Goal: Task Accomplishment & Management: Complete application form

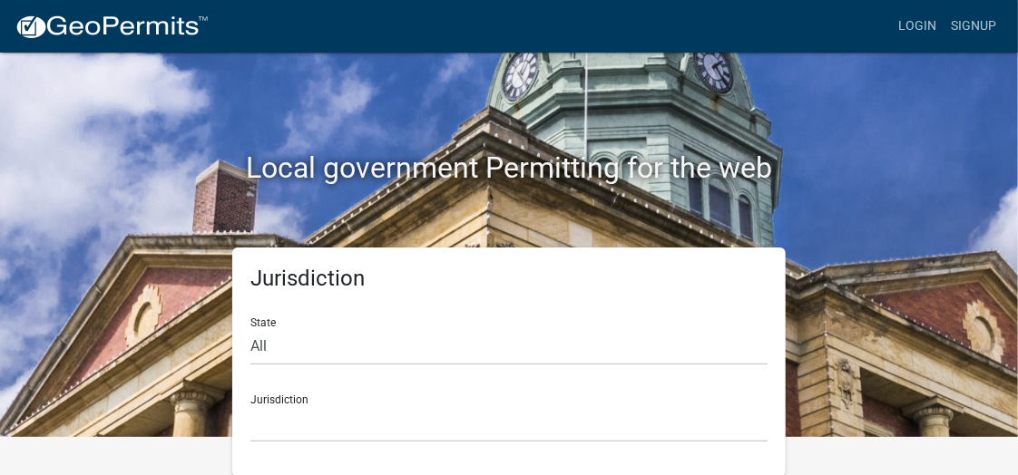
scroll to position [39, 0]
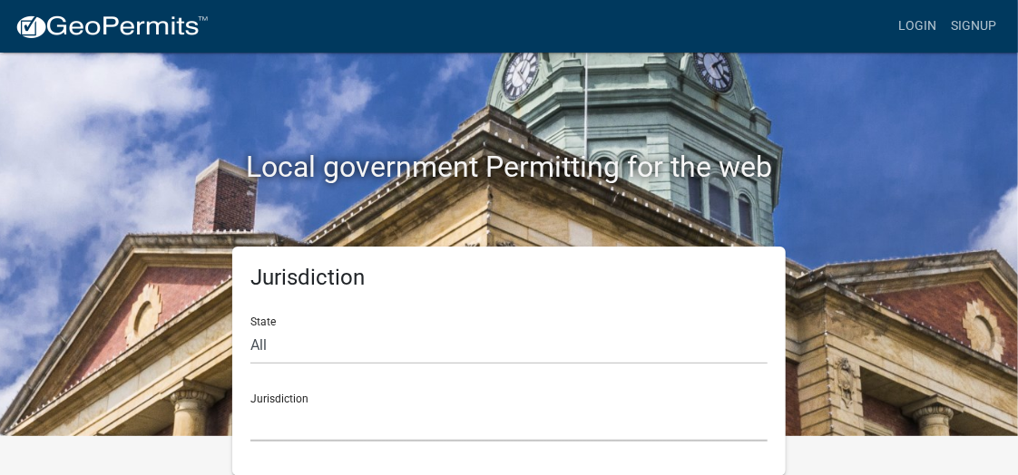
click at [323, 429] on select "Custer County, Colorado Carroll County, Georgia Cook County, Georgia Crawford C…" at bounding box center [508, 423] width 517 height 37
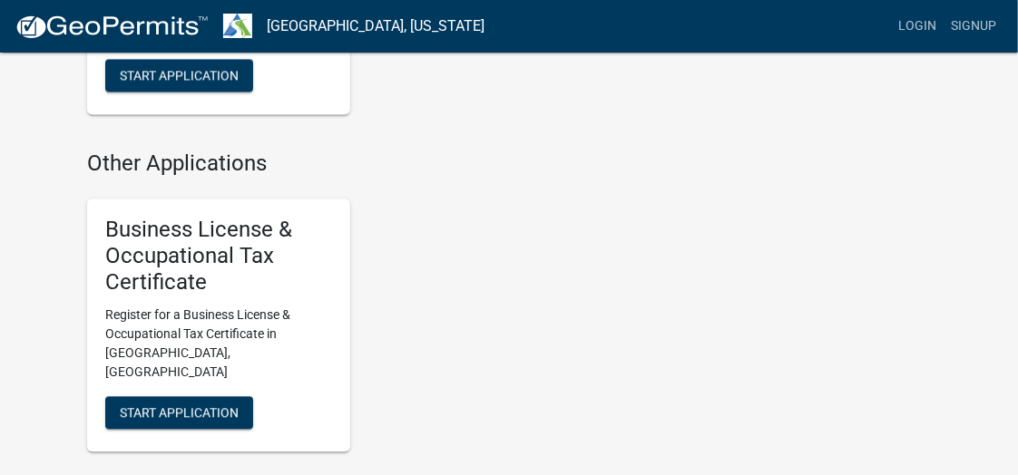
scroll to position [1490, 0]
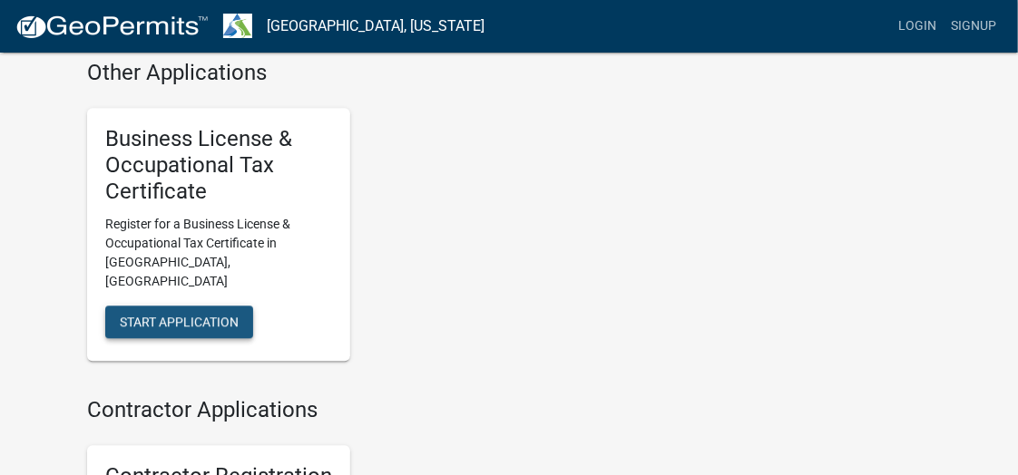
click at [185, 315] on span "Start Application" at bounding box center [179, 322] width 119 height 15
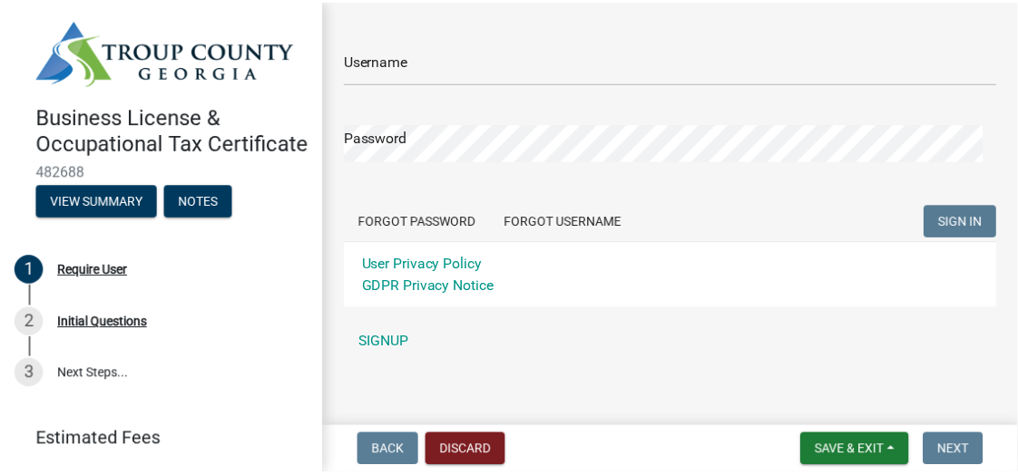
scroll to position [119, 0]
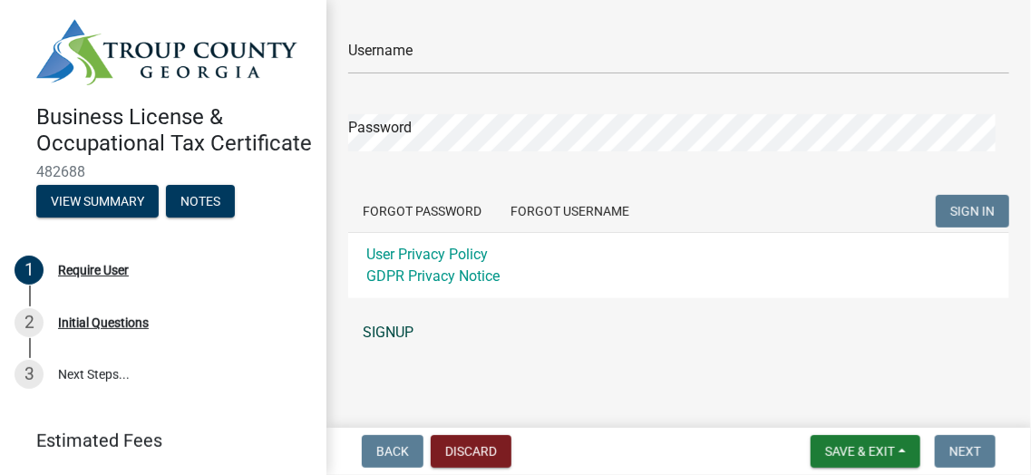
click at [383, 331] on link "SIGNUP" at bounding box center [678, 333] width 661 height 36
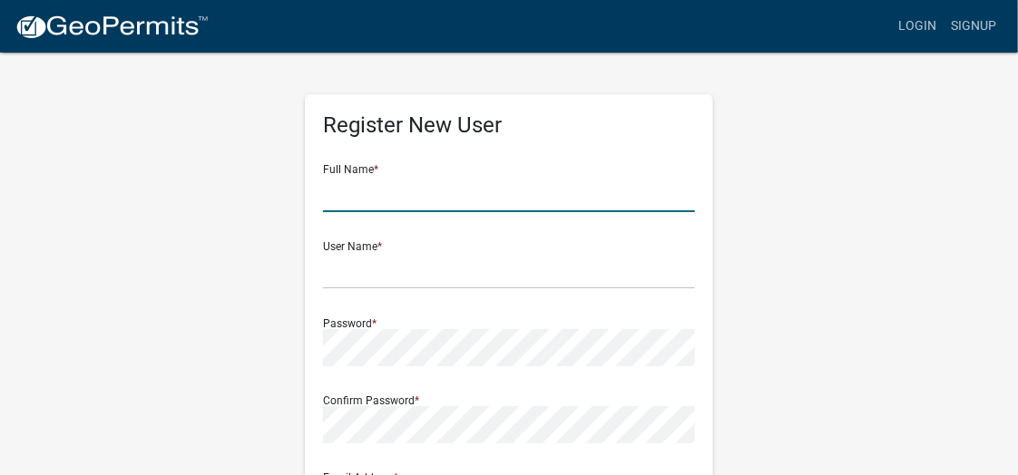
click at [403, 191] on input "text" at bounding box center [509, 193] width 372 height 37
type input "Diana Brown"
type input "diana.brown@salemcorp.com"
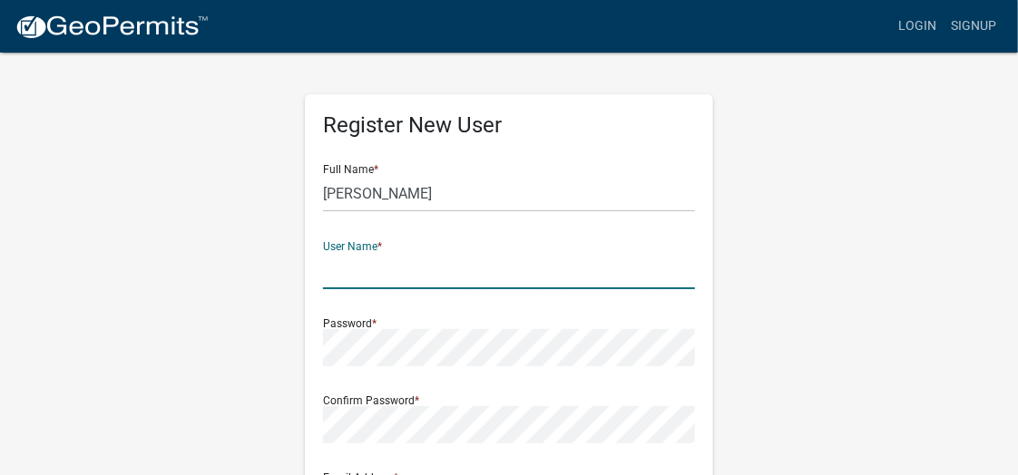
click at [421, 275] on input "text" at bounding box center [509, 270] width 372 height 37
type input "d"
paste input "[PERSON_NAME][EMAIL_ADDRESS][PERSON_NAME][DOMAIN_NAME]"
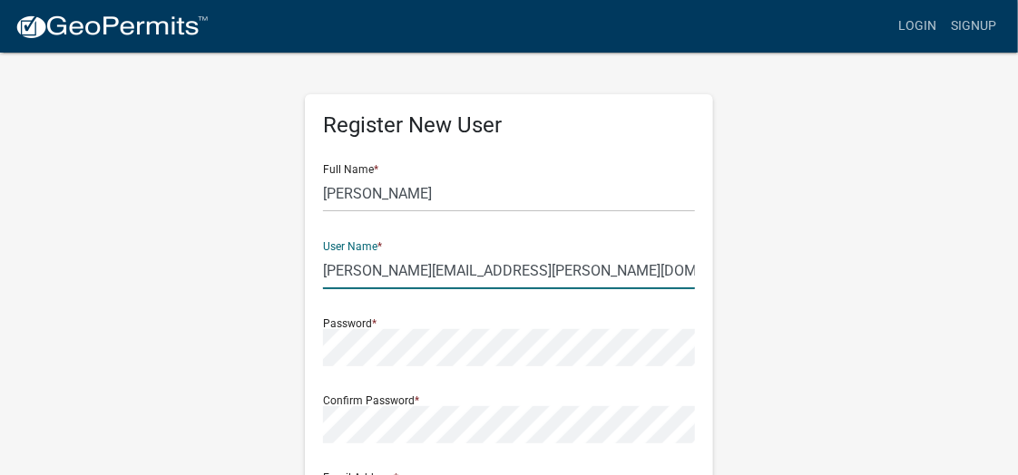
type input "[PERSON_NAME][EMAIL_ADDRESS][PERSON_NAME][DOMAIN_NAME]"
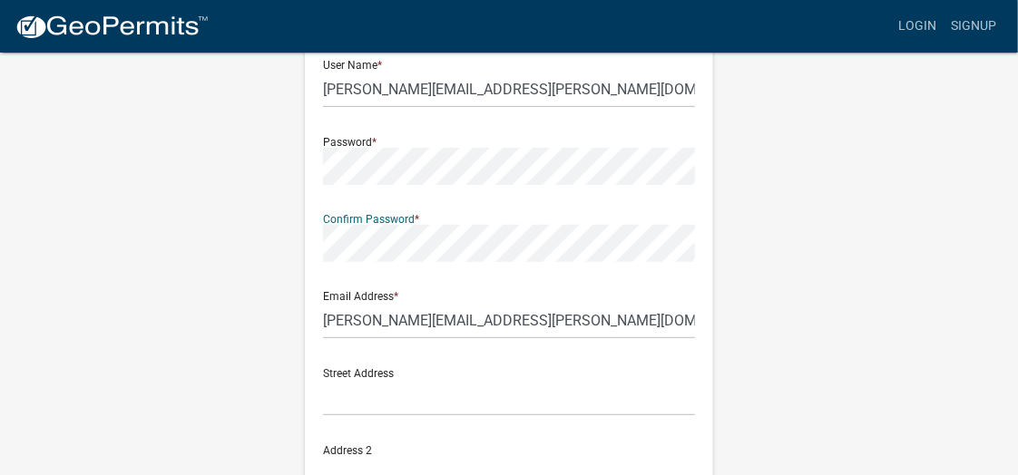
scroll to position [272, 0]
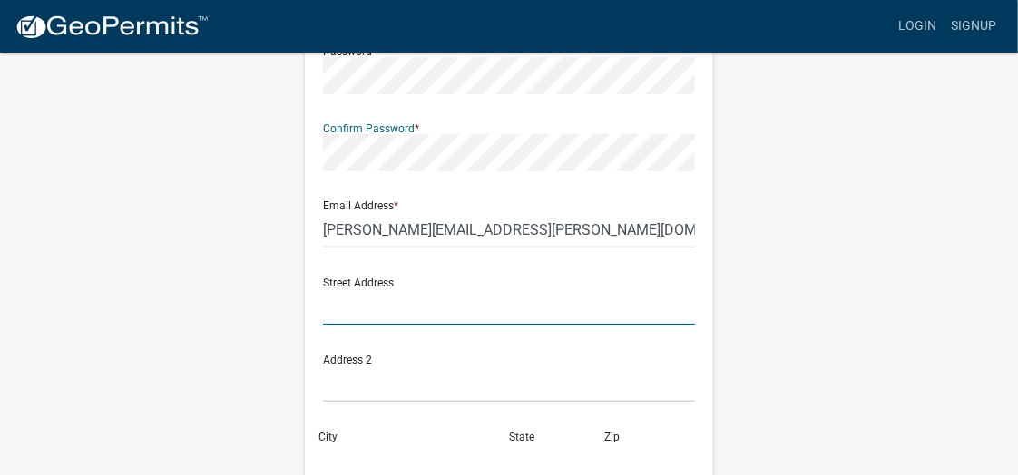
click at [454, 306] on input "text" at bounding box center [509, 306] width 372 height 37
type input "714 STEWART RD"
type input "LAGRANGE"
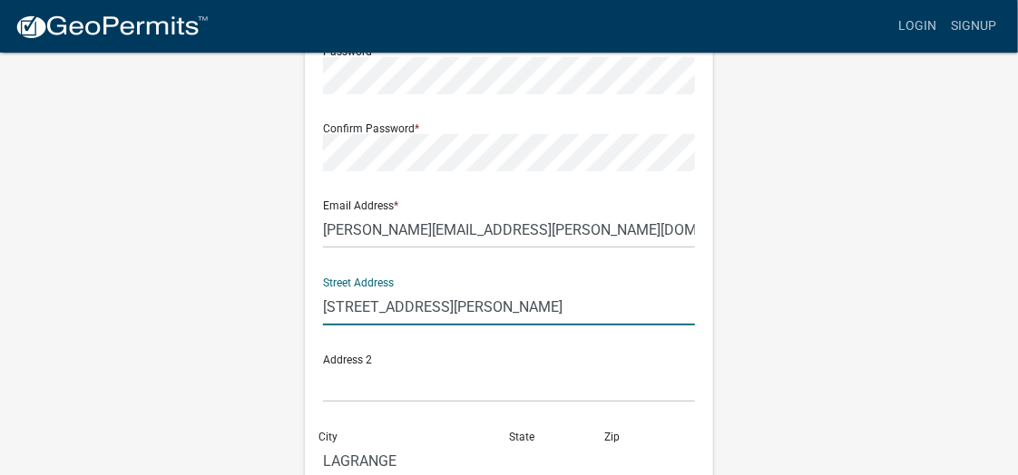
type input "[US_STATE]"
type input "30241"
type input "3344763767"
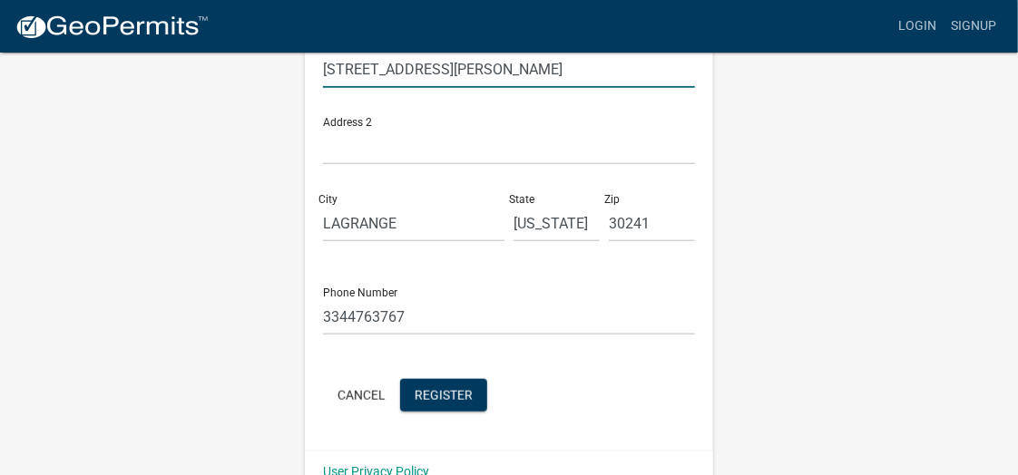
scroll to position [544, 0]
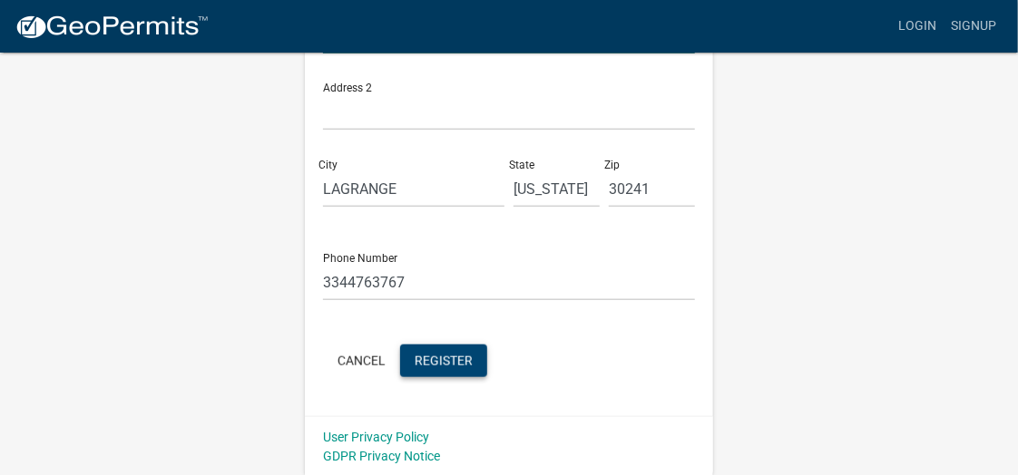
click at [447, 353] on span "Register" at bounding box center [444, 360] width 58 height 15
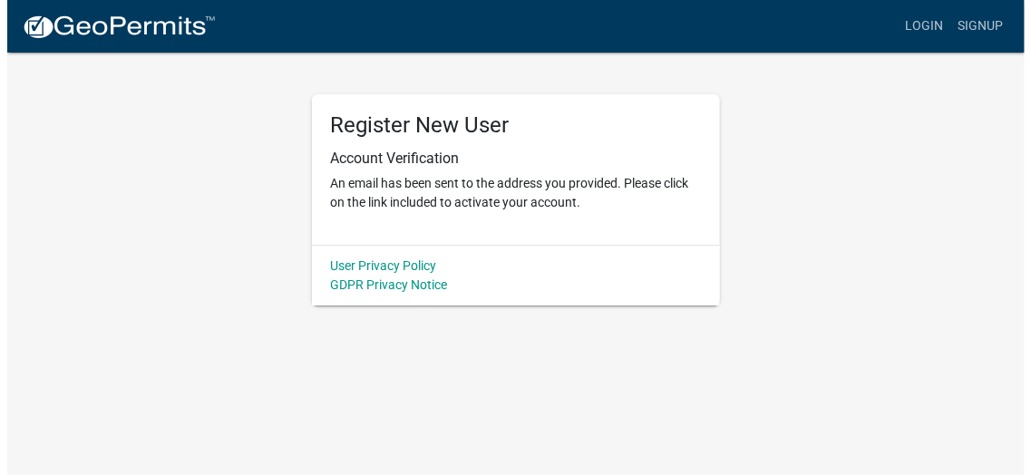
scroll to position [0, 0]
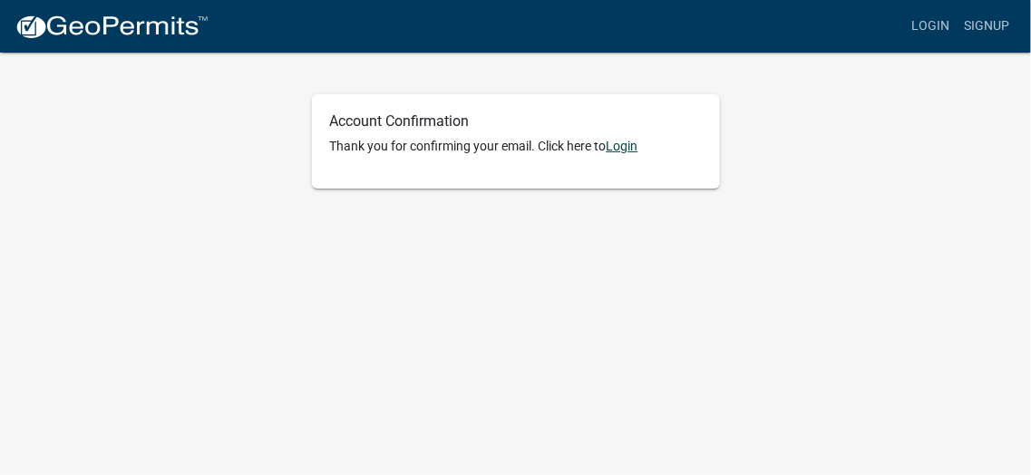
click at [632, 145] on link "Login" at bounding box center [623, 146] width 32 height 15
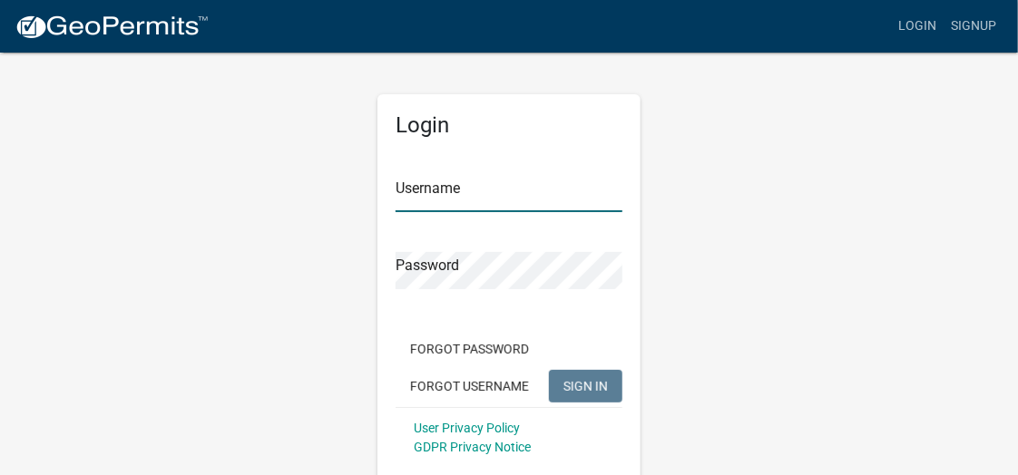
type input "Diana.Brown@salemcorp.com"
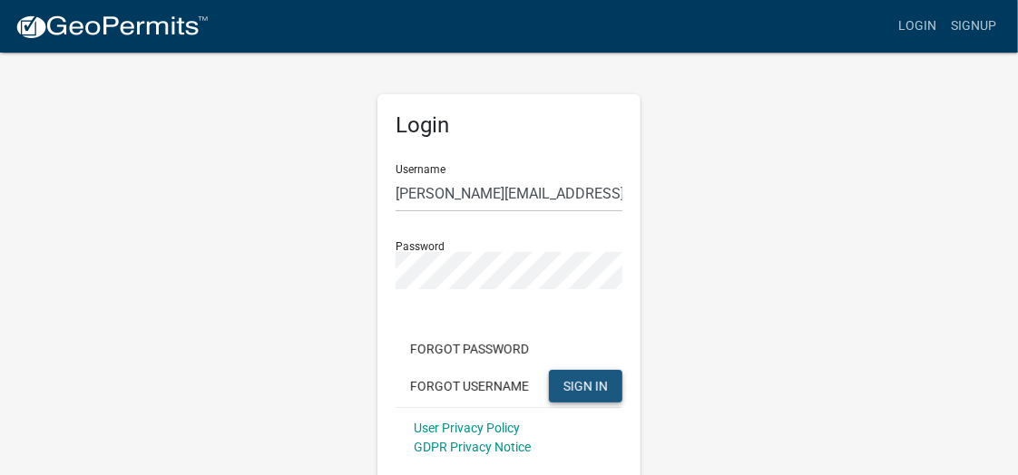
click at [595, 385] on span "SIGN IN" at bounding box center [585, 385] width 44 height 15
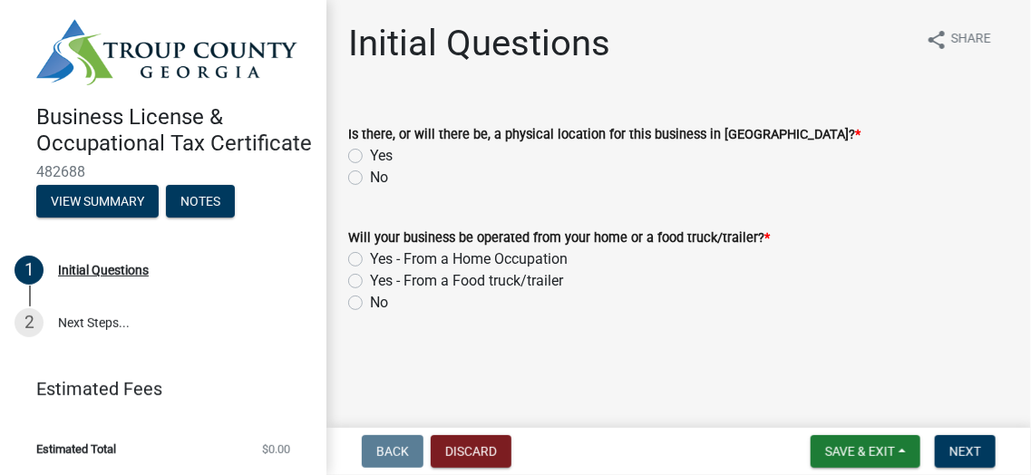
click at [370, 152] on label "Yes" at bounding box center [381, 156] width 23 height 22
click at [370, 152] on input "Yes" at bounding box center [376, 151] width 12 height 12
radio input "true"
click at [370, 301] on label "No" at bounding box center [379, 303] width 18 height 22
click at [370, 301] on input "No" at bounding box center [376, 298] width 12 height 12
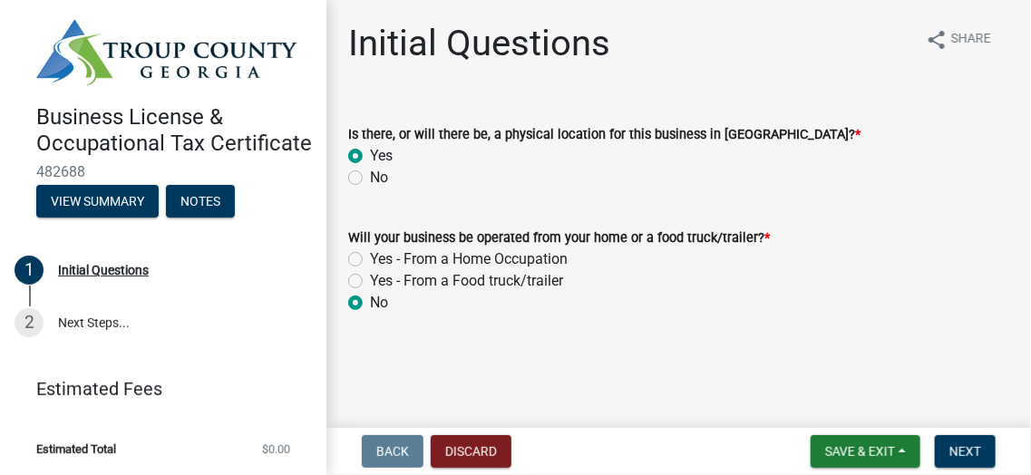
radio input "true"
click at [971, 449] on span "Next" at bounding box center [966, 452] width 32 height 15
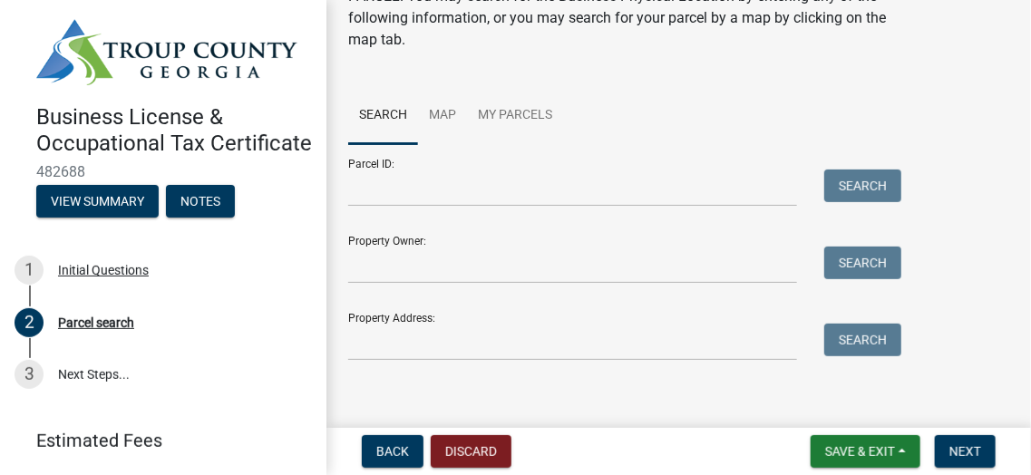
scroll to position [119, 0]
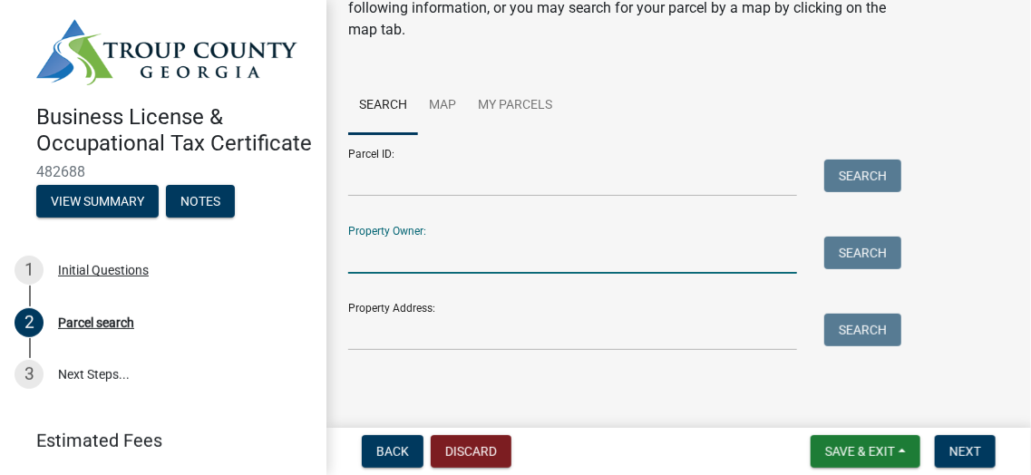
click at [443, 252] on input "Property Owner:" at bounding box center [572, 255] width 449 height 37
type input "Milliken"
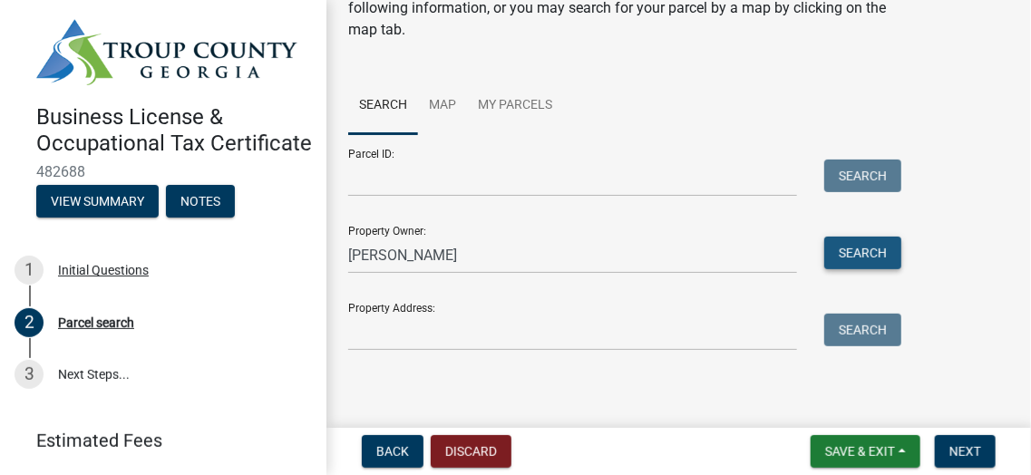
click at [865, 252] on button "Search" at bounding box center [863, 253] width 77 height 33
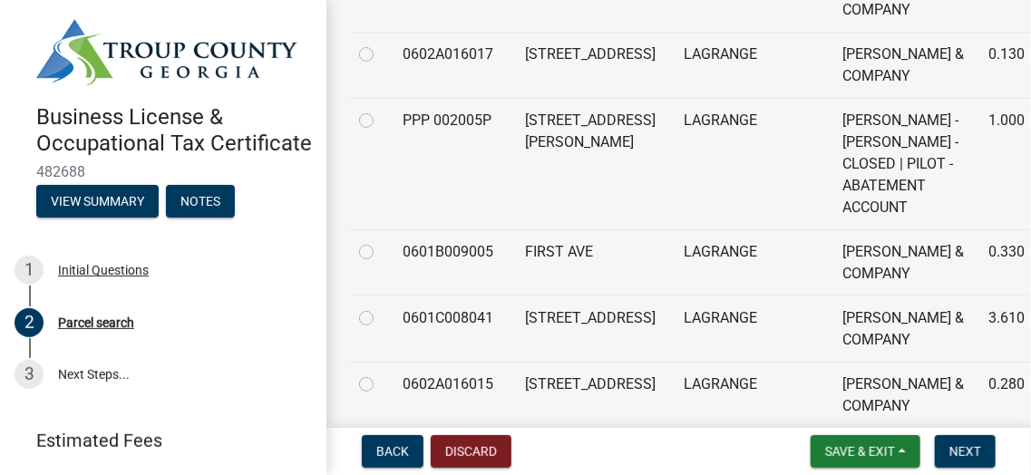
scroll to position [1933, 0]
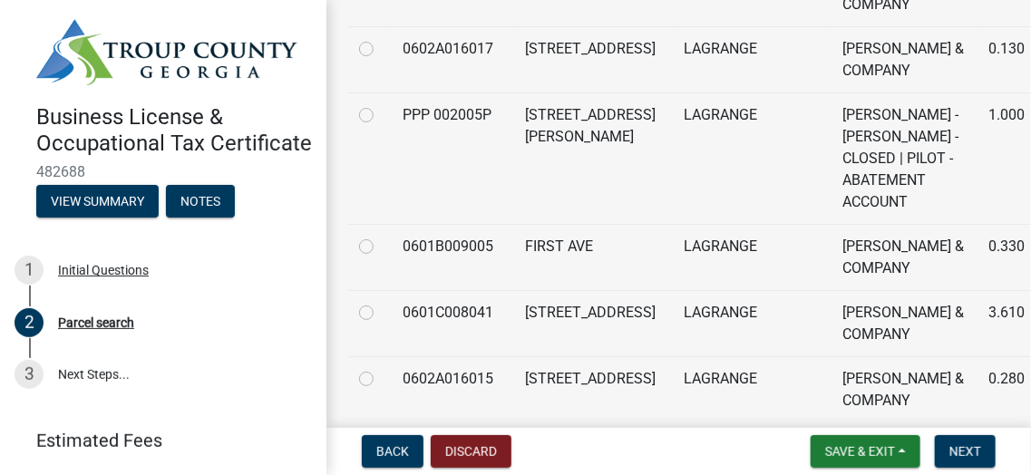
click at [381, 104] on label at bounding box center [381, 104] width 0 height 0
click at [381, 116] on 002005P "radio" at bounding box center [387, 110] width 12 height 12
radio 002005P "true"
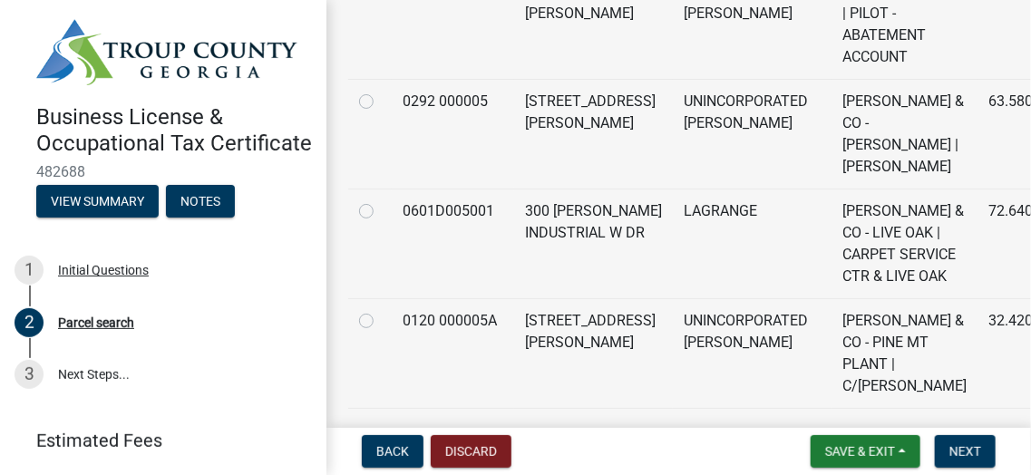
scroll to position [2478, 0]
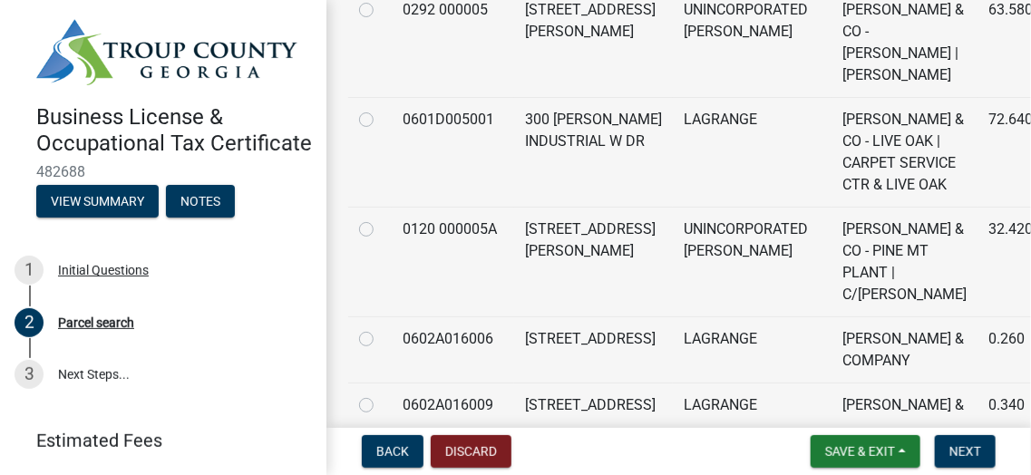
click at [381, 11] on 000005 "radio" at bounding box center [387, 5] width 12 height 12
radio 000005 "true"
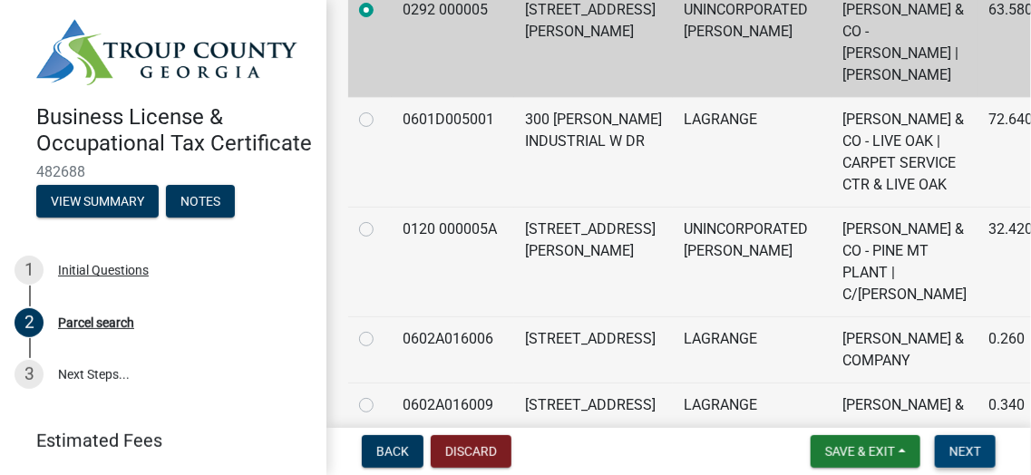
click at [981, 456] on span "Next" at bounding box center [966, 452] width 32 height 15
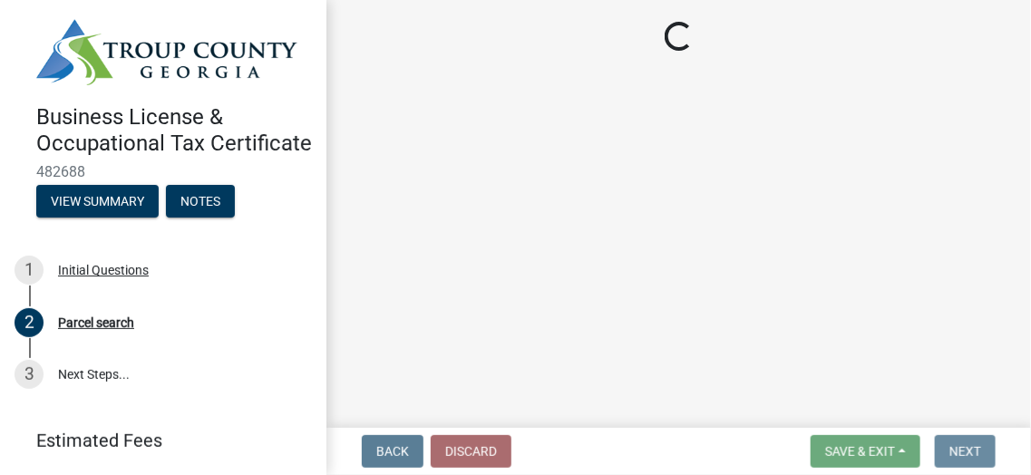
scroll to position [0, 0]
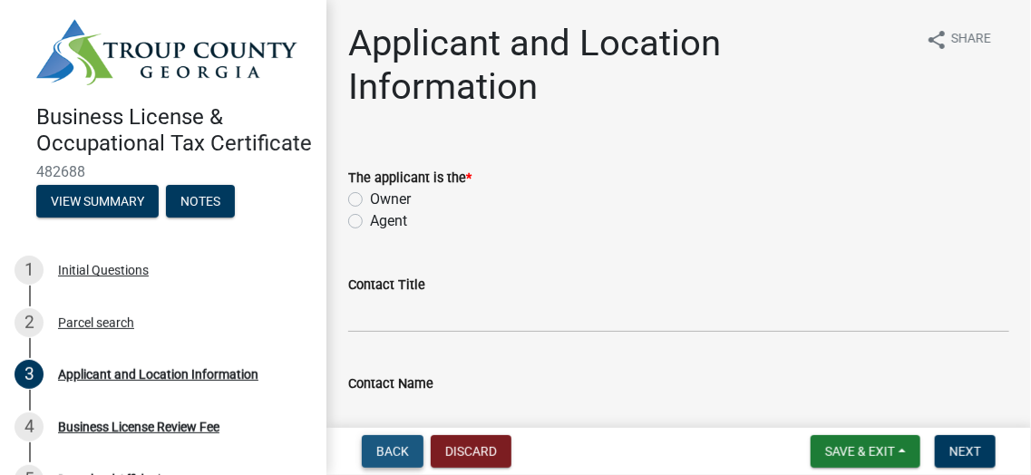
click at [393, 454] on span "Back" at bounding box center [392, 452] width 33 height 15
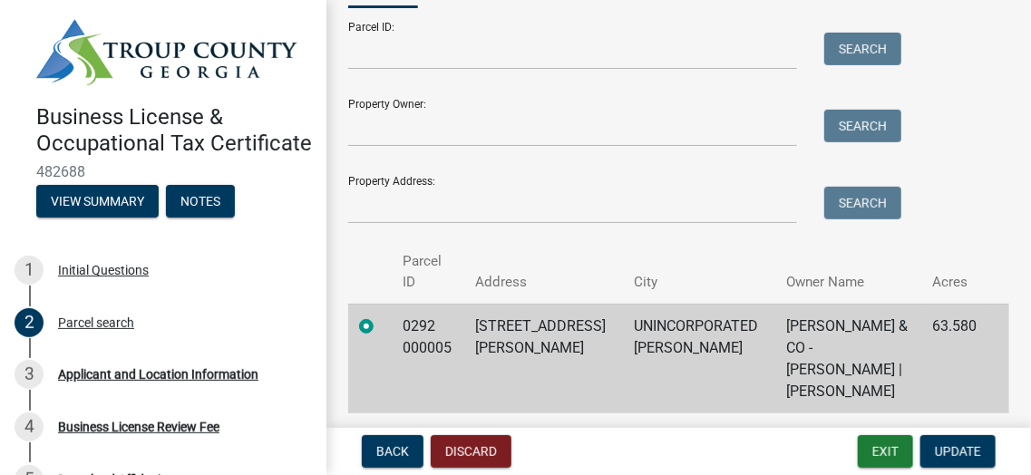
scroll to position [287, 0]
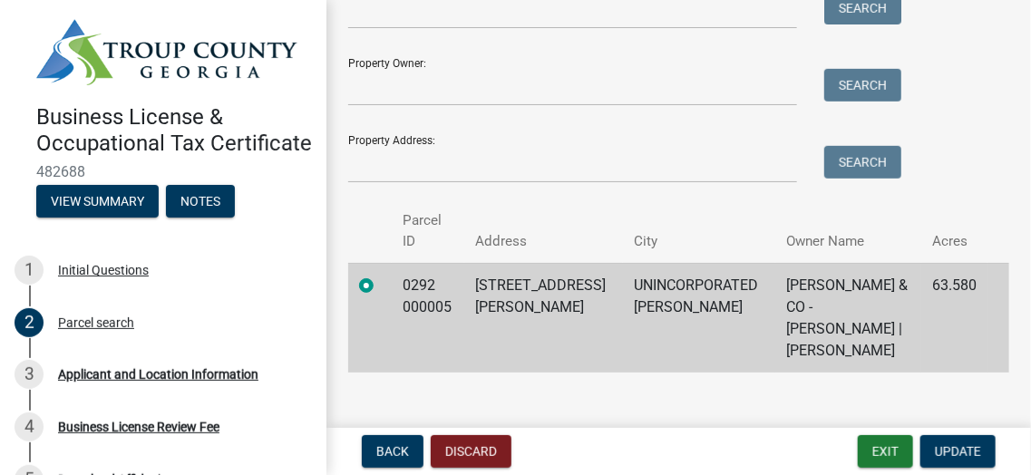
click at [381, 275] on label at bounding box center [381, 275] width 0 height 0
click at [381, 275] on 000005 "radio" at bounding box center [387, 281] width 12 height 12
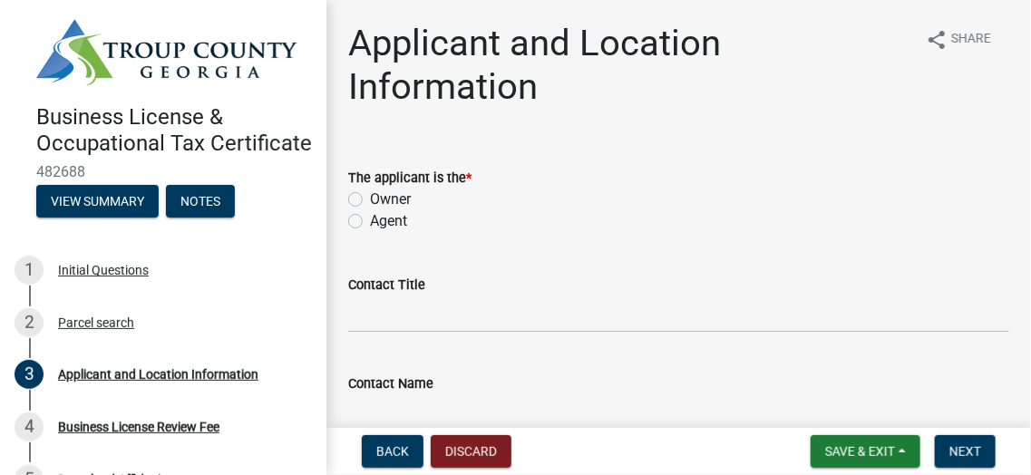
click at [370, 200] on label "Owner" at bounding box center [390, 200] width 41 height 22
click at [370, 200] on input "Owner" at bounding box center [376, 195] width 12 height 12
radio input "true"
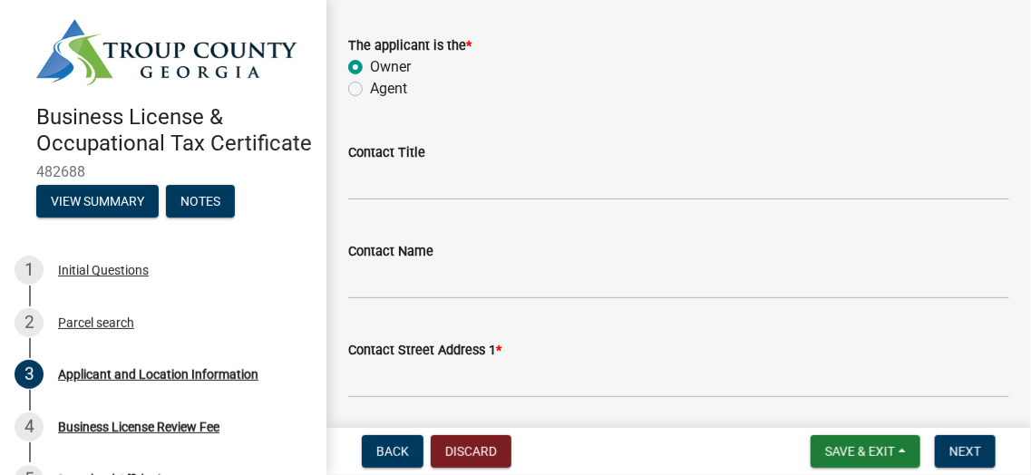
scroll to position [90, 0]
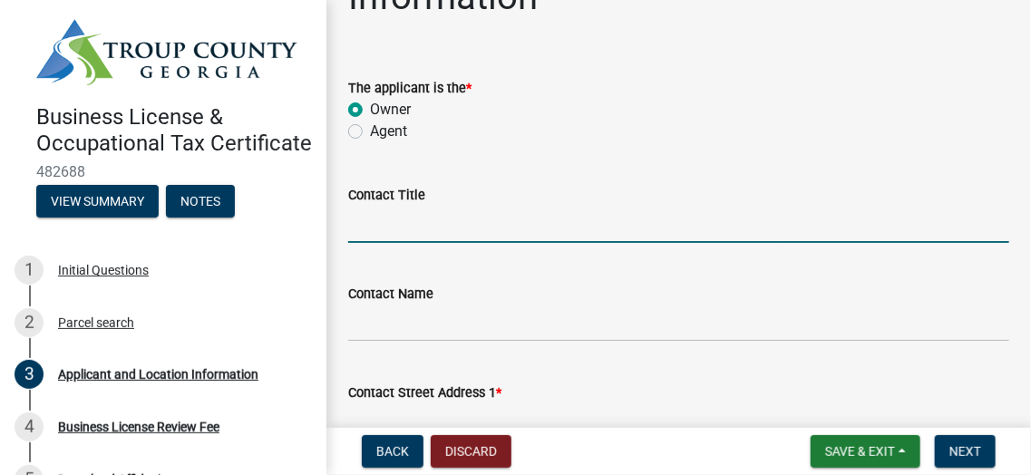
click at [462, 223] on input "Contact Title" at bounding box center [678, 224] width 661 height 37
type input "Staff Accountant"
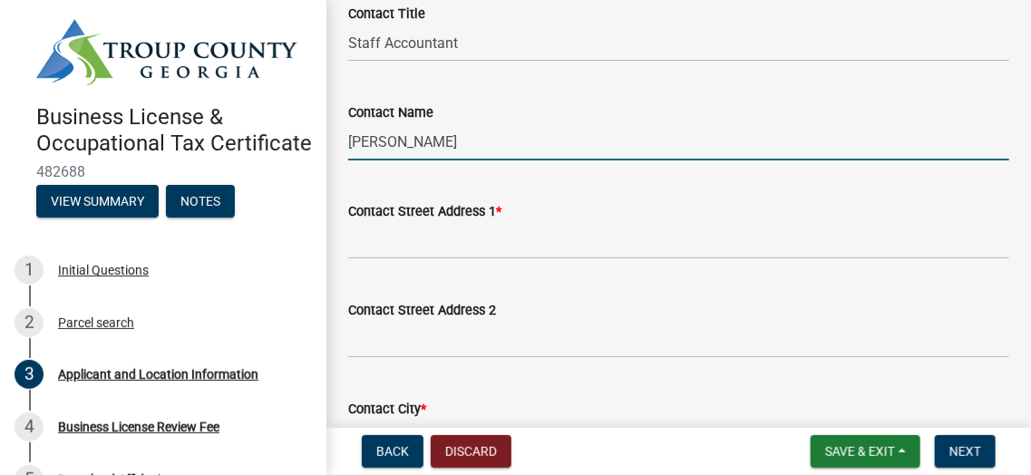
scroll to position [272, 0]
type input "Diana Brown"
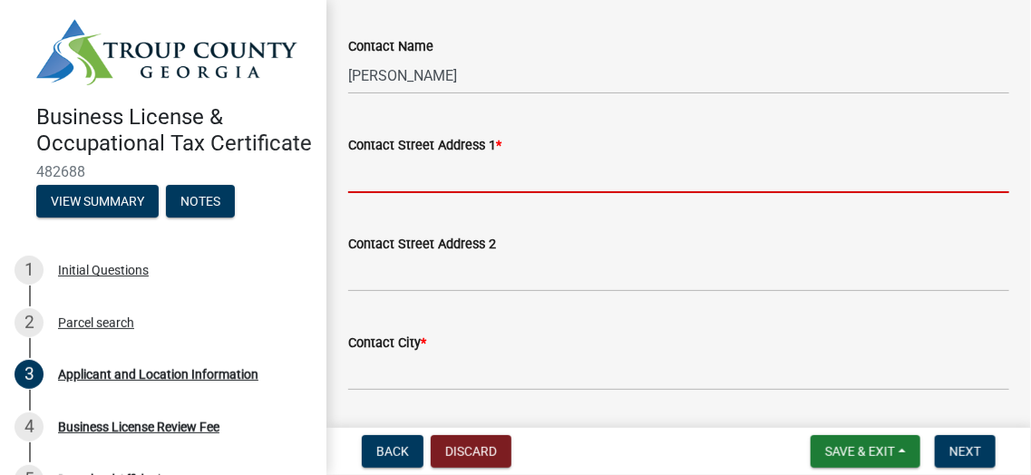
scroll to position [363, 0]
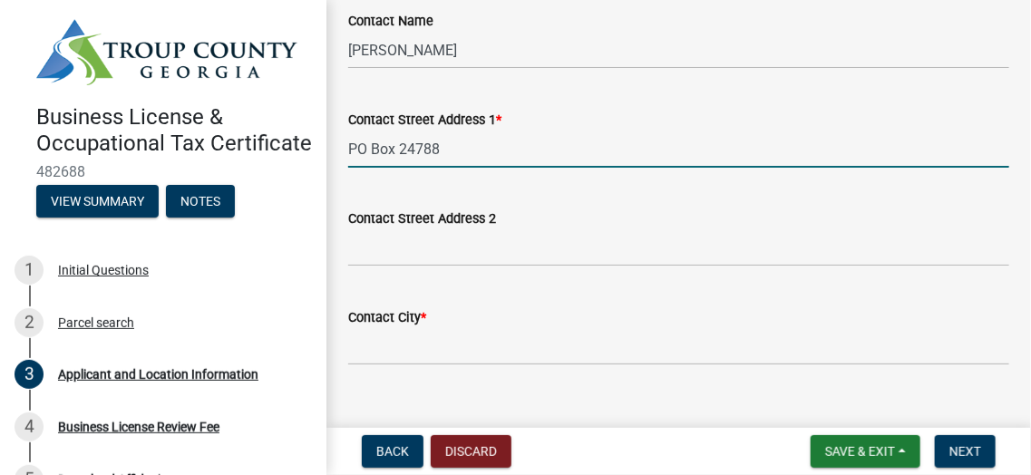
type input "PO Box 24788"
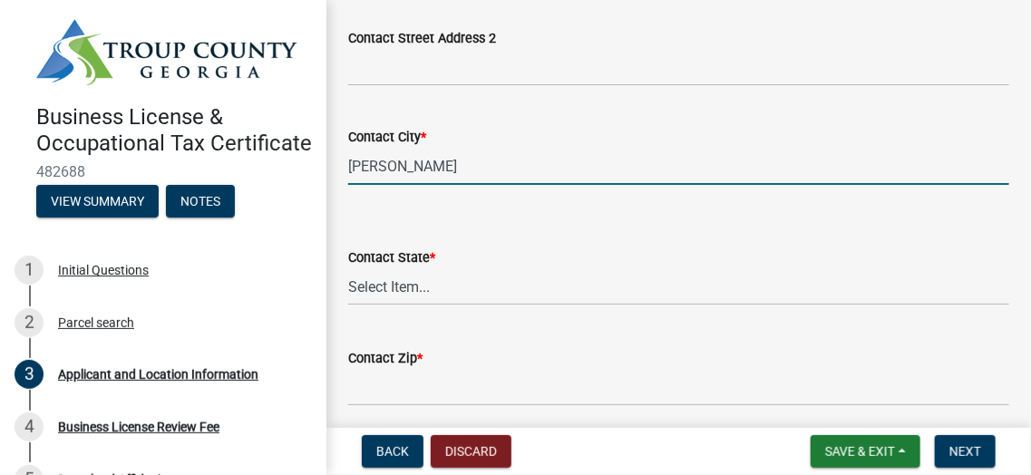
scroll to position [544, 0]
type input "WINSTON SALEM"
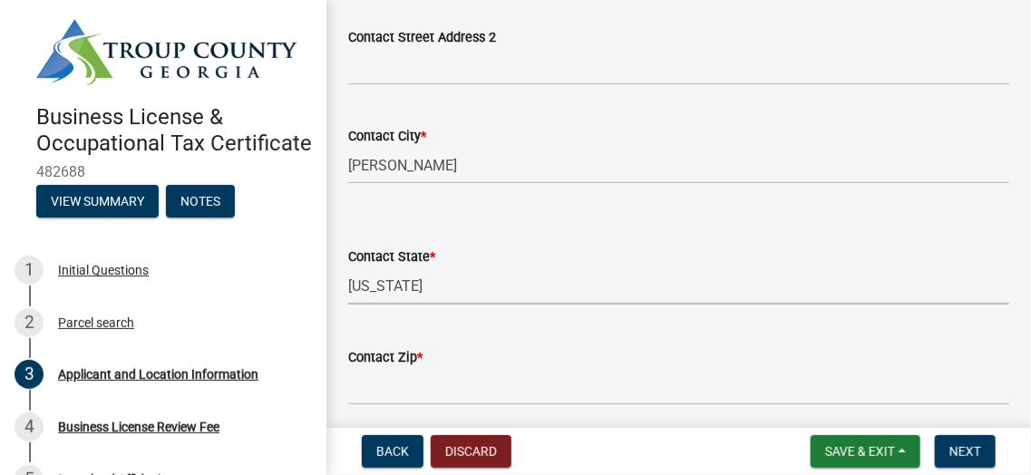
select select "NC"
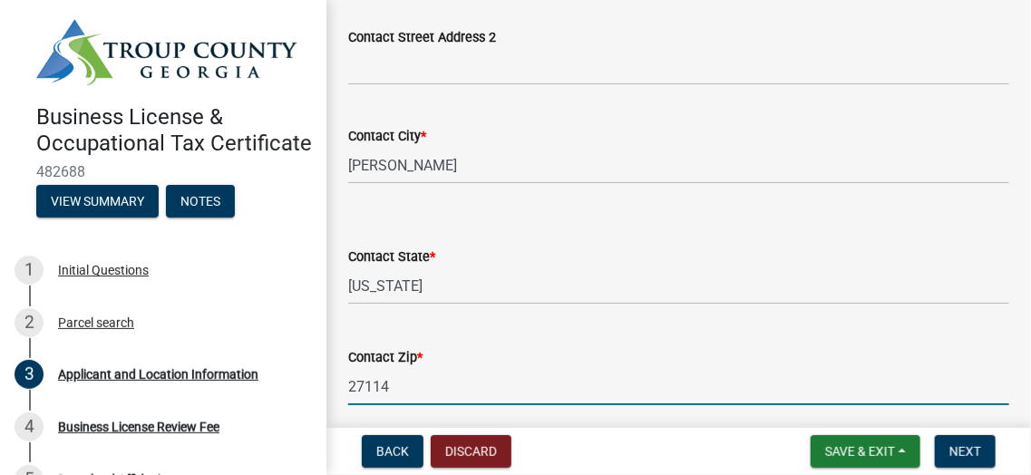
type input "27114"
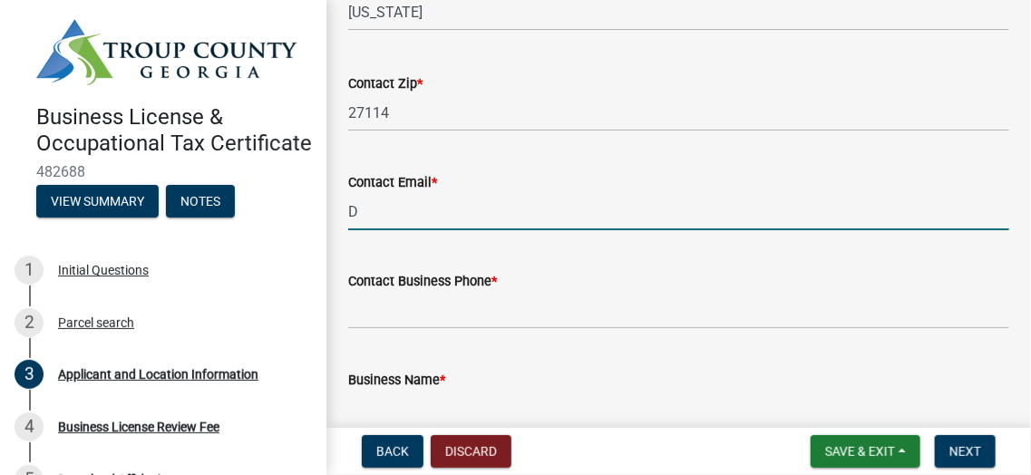
type input "DIANA.COX@SALEMCORP.COM"
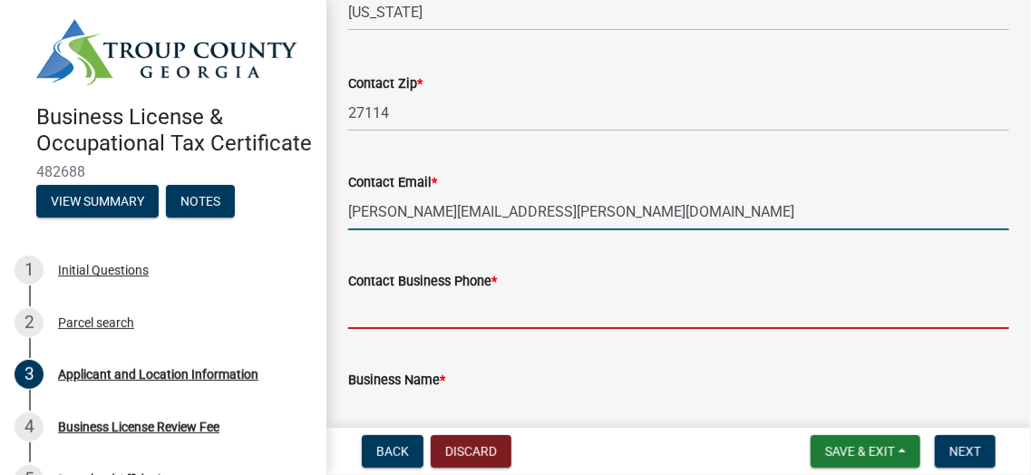
click at [525, 307] on input "Contact Business Phone *" at bounding box center [678, 310] width 661 height 37
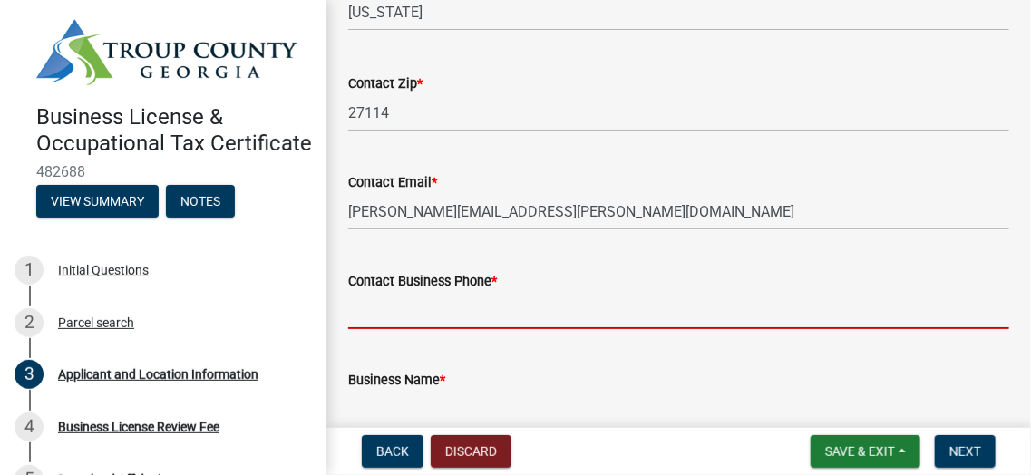
type input "3367686800"
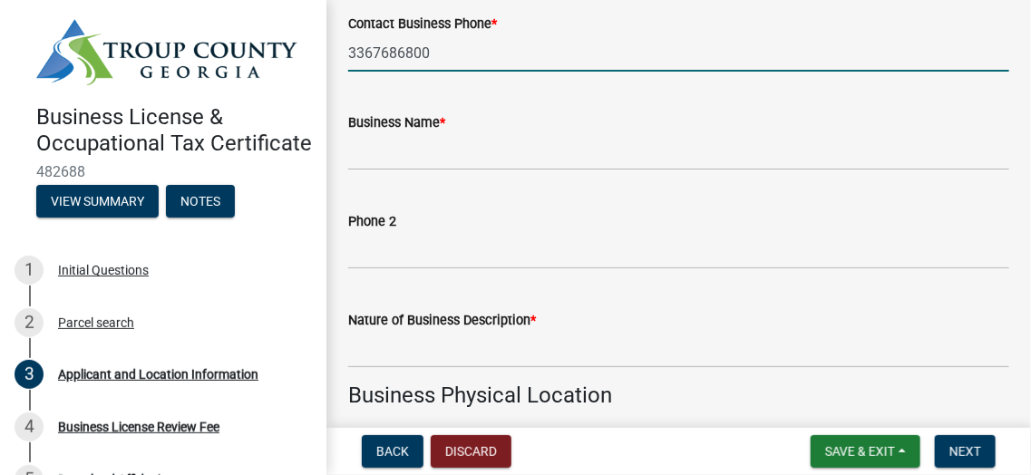
scroll to position [1090, 0]
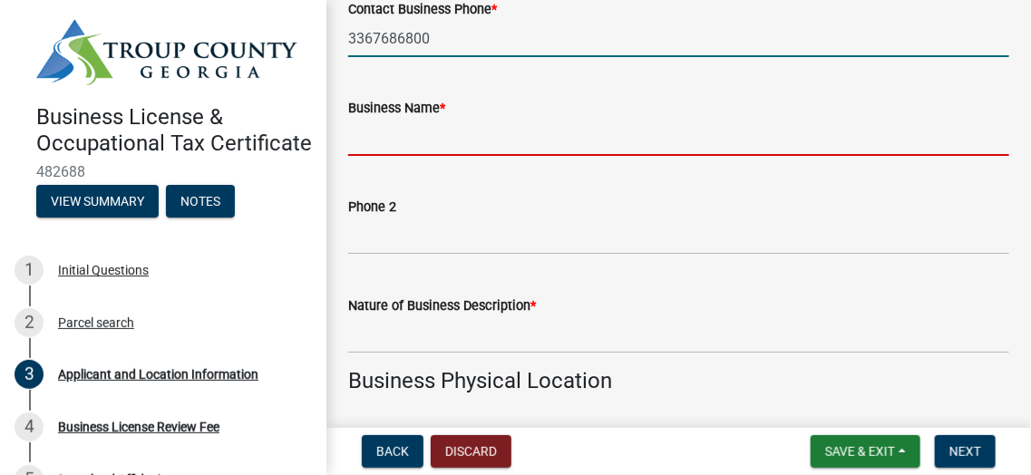
click at [462, 136] on input "Business Name *" at bounding box center [678, 137] width 661 height 37
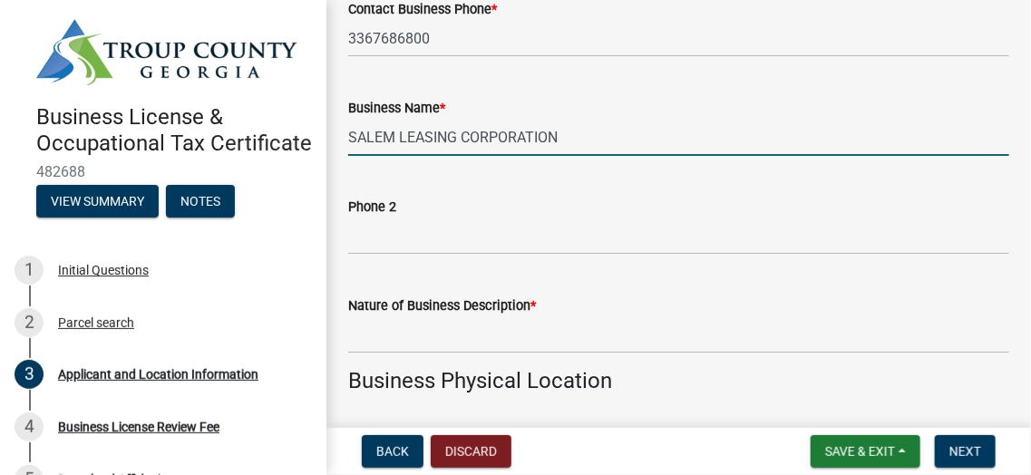
type input "SALEM LEASING CORPORATION"
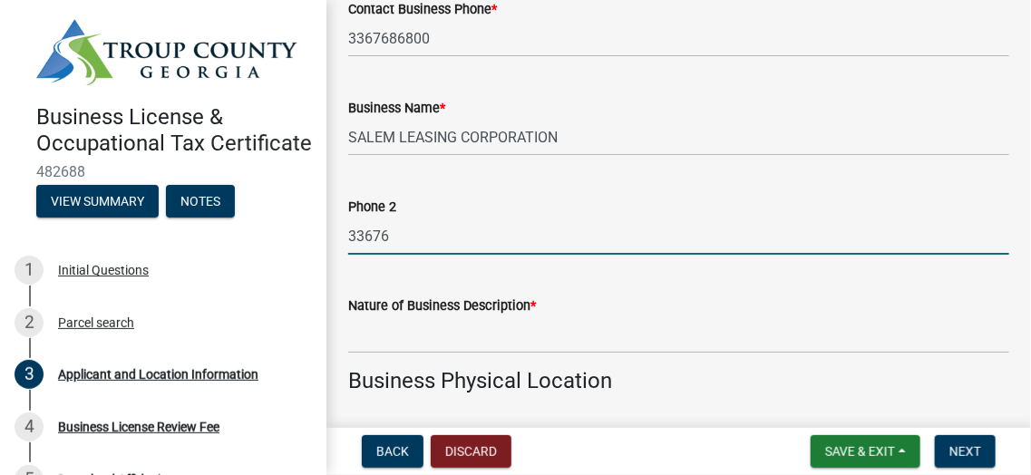
type input "3367686800"
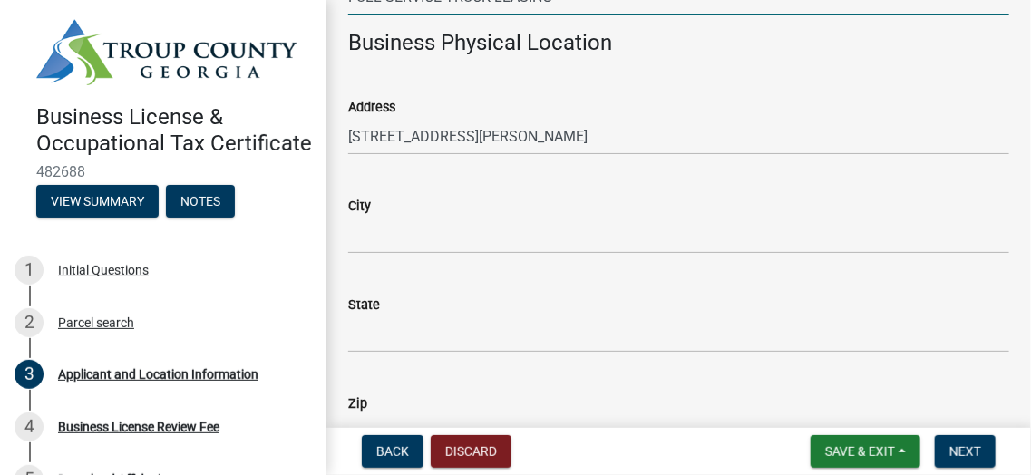
scroll to position [1453, 0]
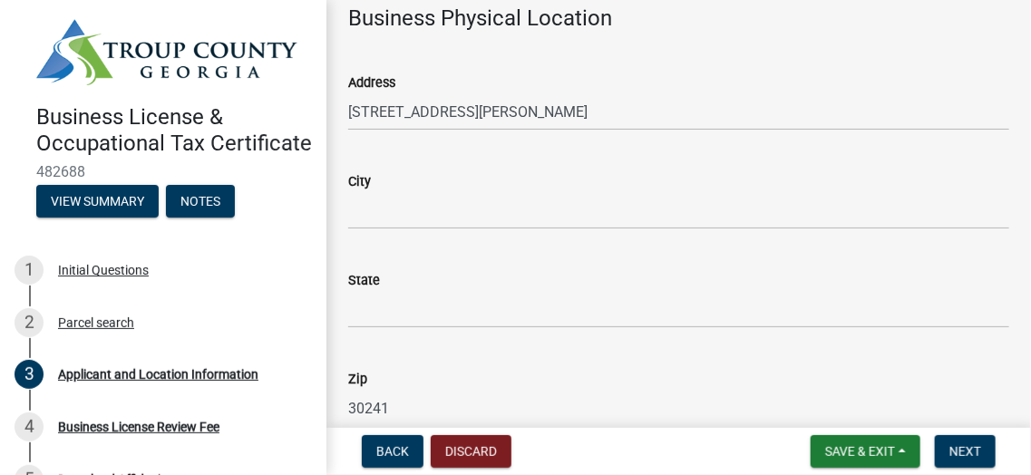
type input "FULL SERVICE TRUCK LEASING"
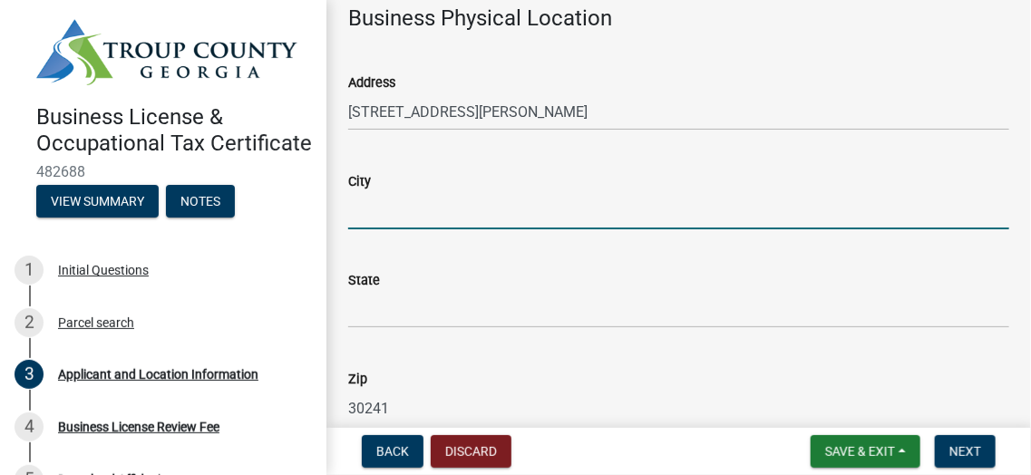
click at [447, 216] on input "City" at bounding box center [678, 210] width 661 height 37
type input "LAGRANGE"
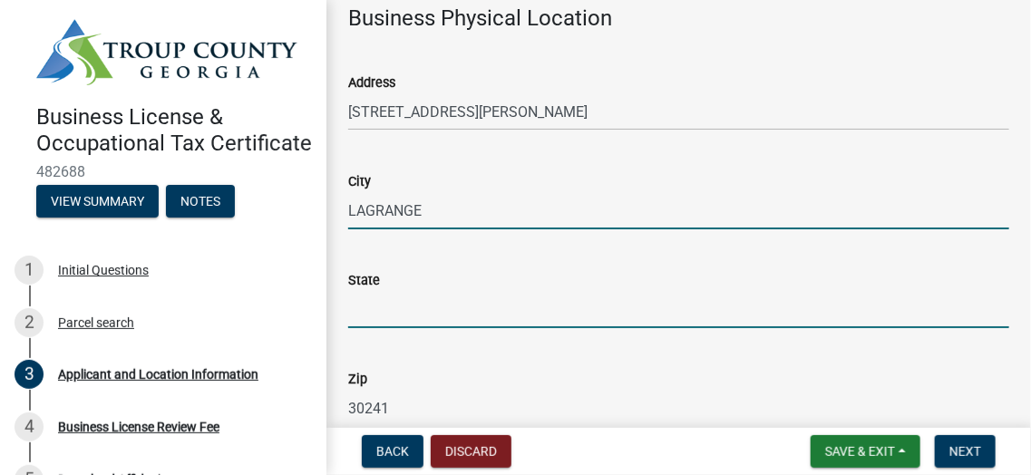
type input "[US_STATE]"
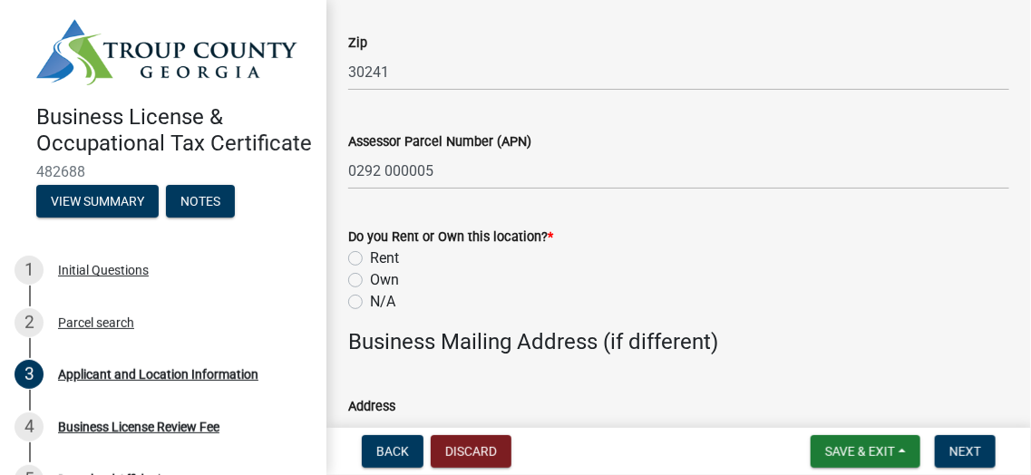
scroll to position [1816, 0]
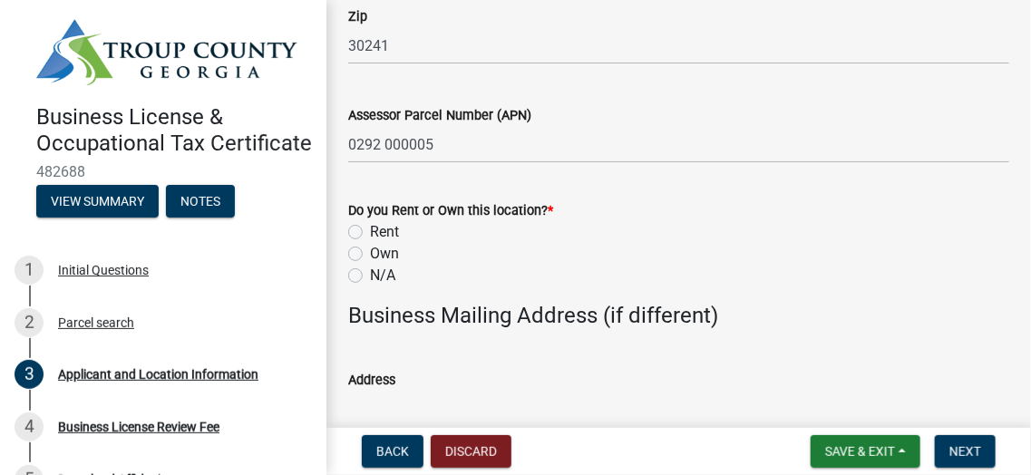
click at [370, 275] on label "N/A" at bounding box center [382, 276] width 25 height 22
click at [370, 275] on input "N/A" at bounding box center [376, 271] width 12 height 12
radio input "true"
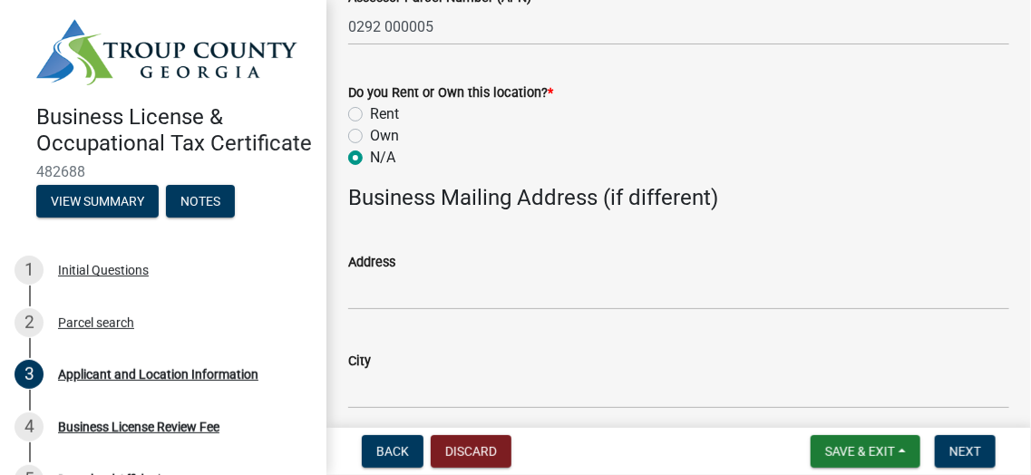
scroll to position [1998, 0]
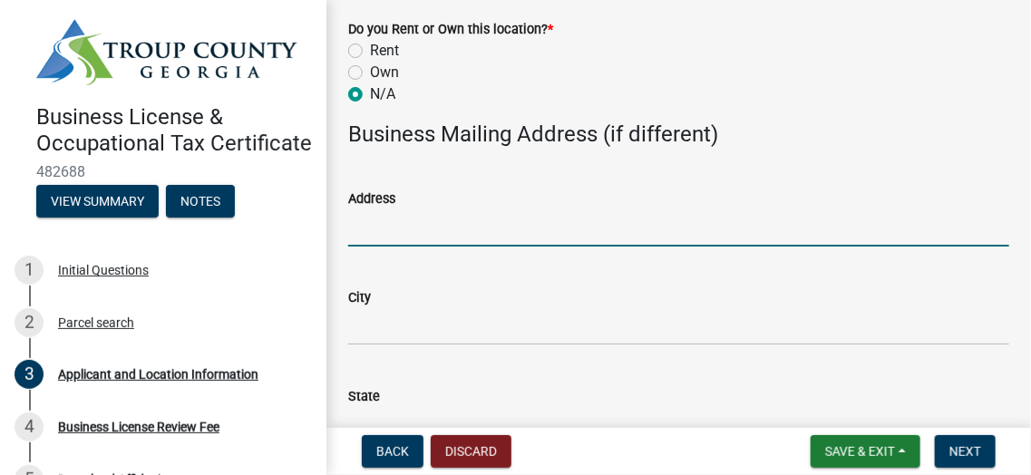
click at [416, 229] on input "Address" at bounding box center [678, 228] width 661 height 37
type input "PO BOX 24788"
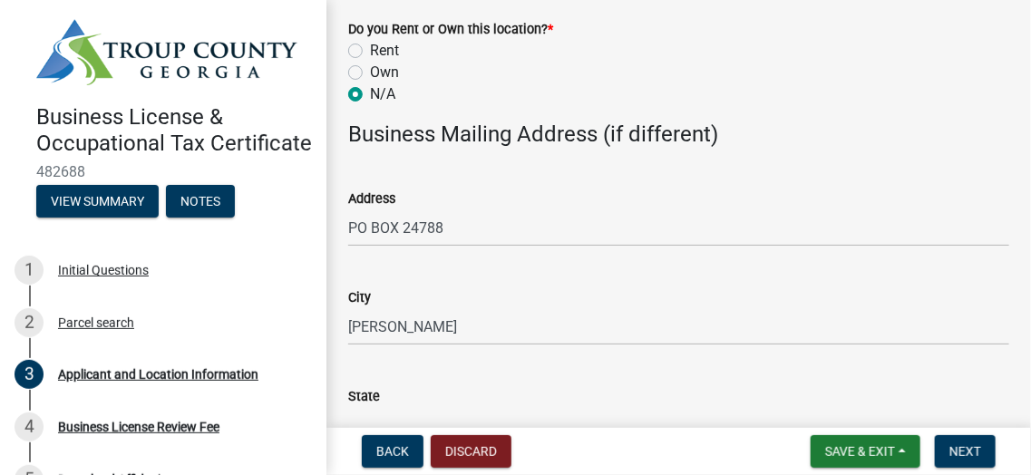
scroll to position [2019, 0]
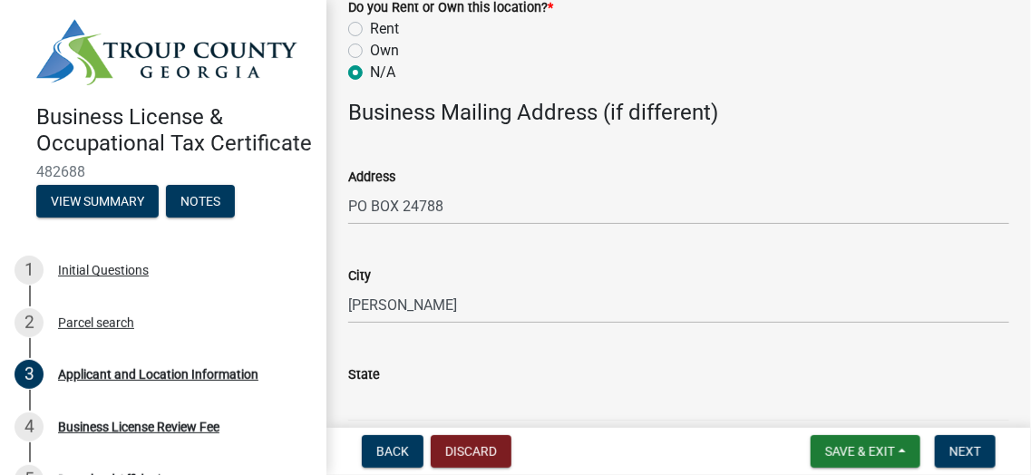
drag, startPoint x: 432, startPoint y: 280, endPoint x: 442, endPoint y: 298, distance: 20.7
click at [435, 288] on form "City WINSTON" at bounding box center [678, 294] width 661 height 59
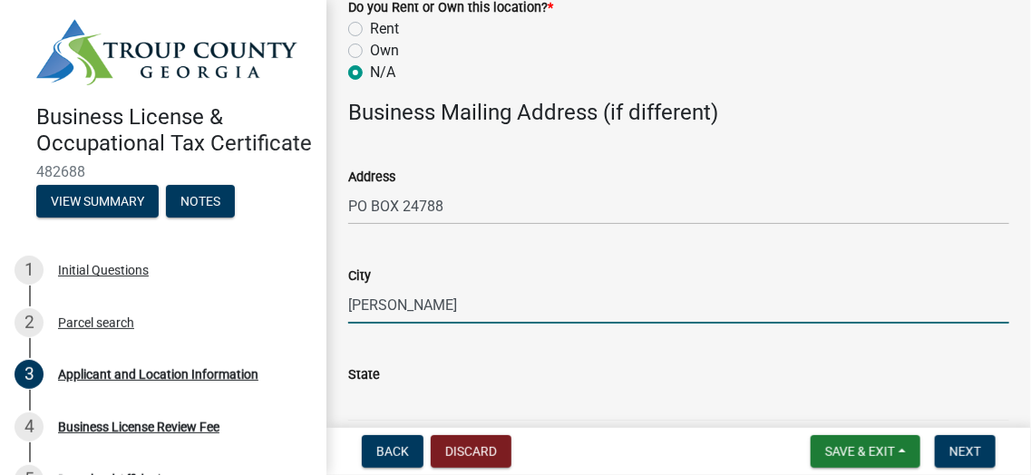
click at [445, 302] on input "WINSTON" at bounding box center [678, 305] width 661 height 37
type input "WINSTON SALEM"
type input "North Carolina"
type input "27103"
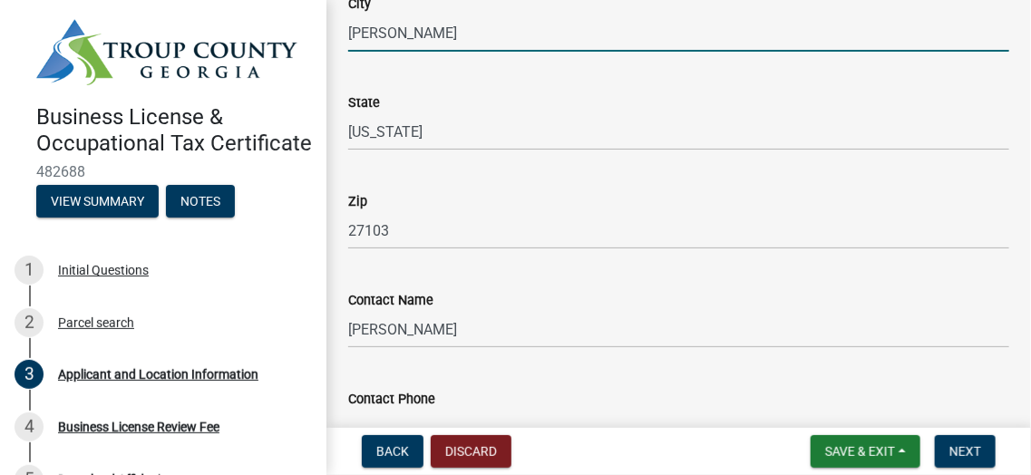
scroll to position [2382, 0]
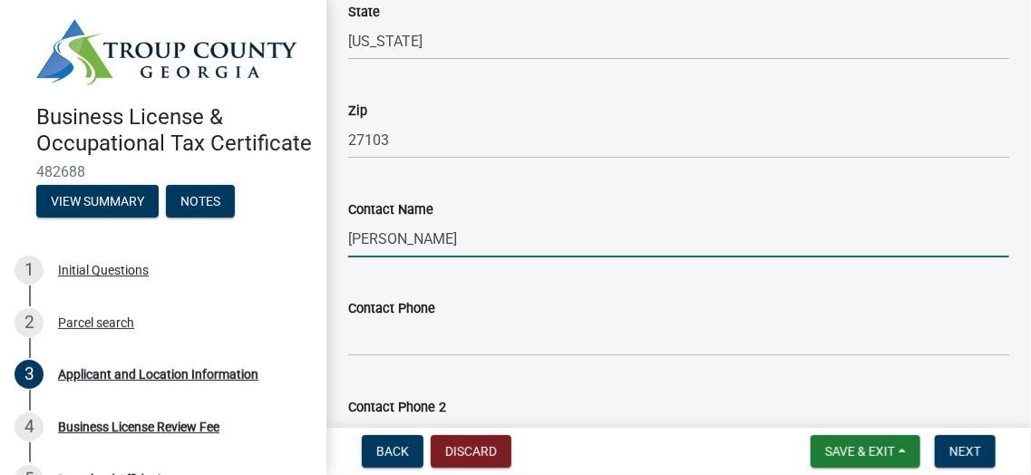
drag, startPoint x: 462, startPoint y: 239, endPoint x: 300, endPoint y: 237, distance: 161.5
click at [300, 237] on div "Business License & Occupational Tax Certificate 482688 View Summary Notes 1 Ini…" at bounding box center [515, 237] width 1031 height 475
type input "Diana Brown"
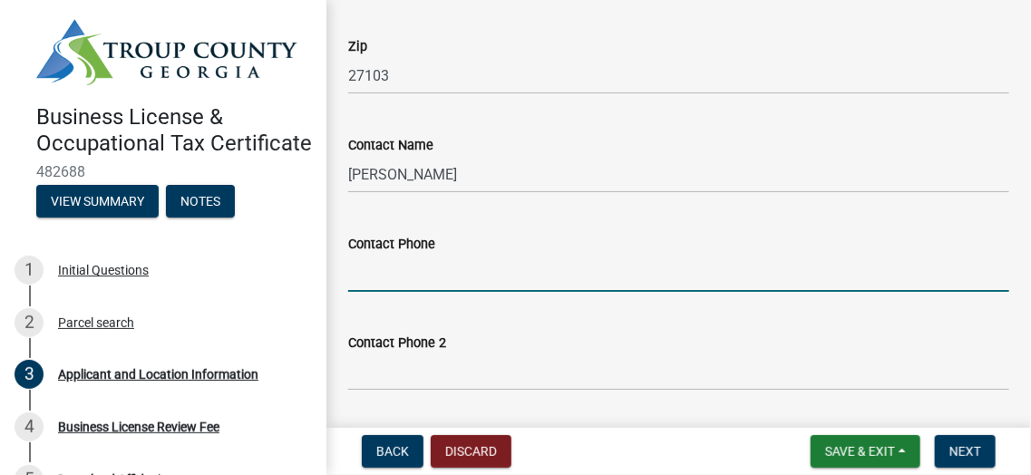
scroll to position [2473, 0]
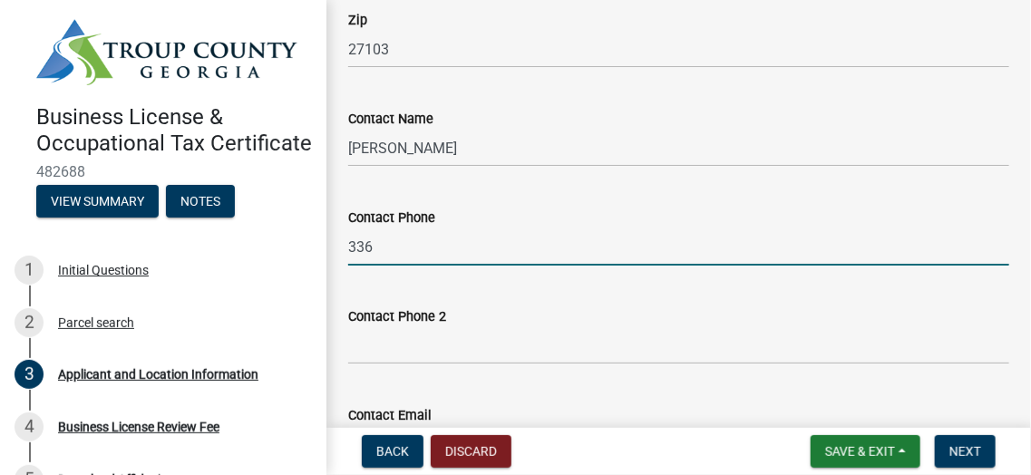
type input "3367686800"
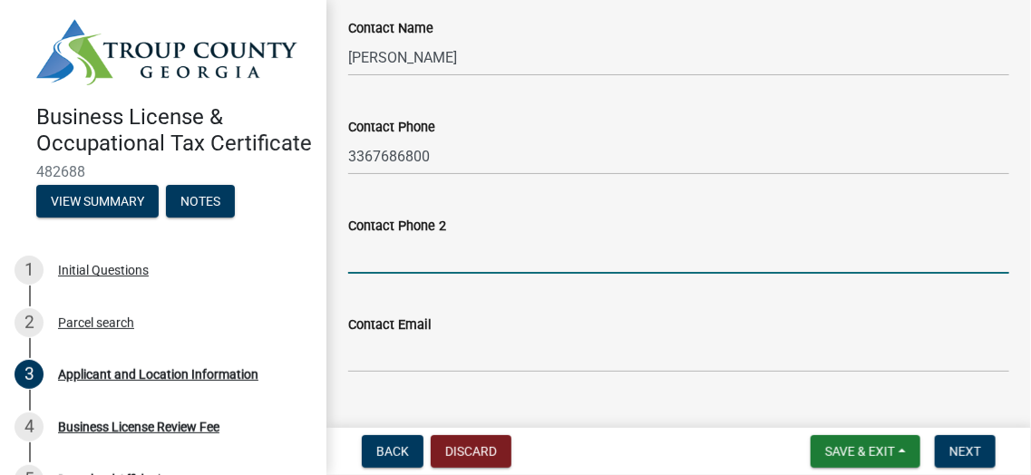
scroll to position [2599, 0]
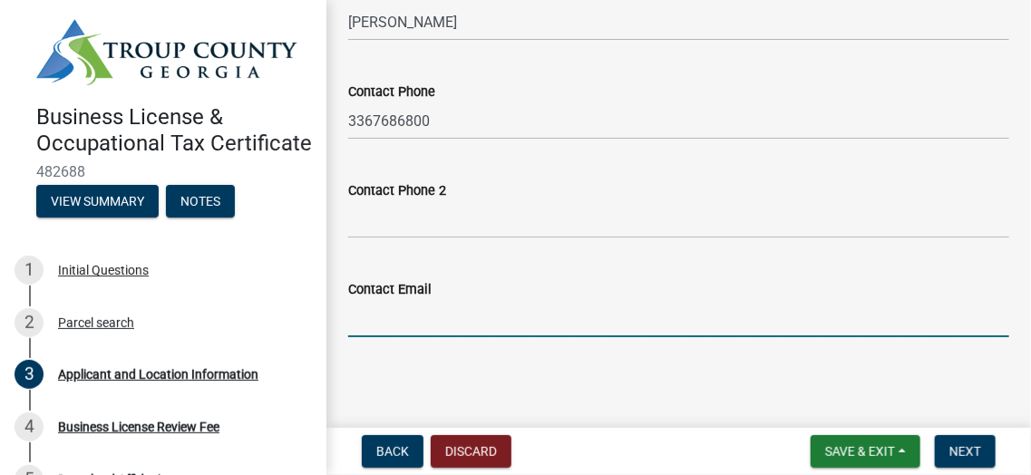
click at [444, 328] on input "Contact Email" at bounding box center [678, 318] width 661 height 37
type input "diana.brown@salemcorp.com"
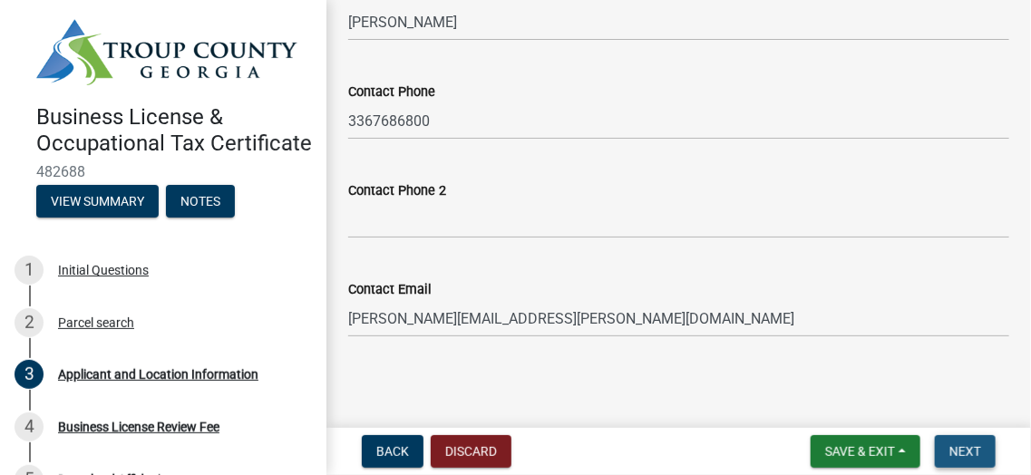
click at [973, 451] on span "Next" at bounding box center [966, 452] width 32 height 15
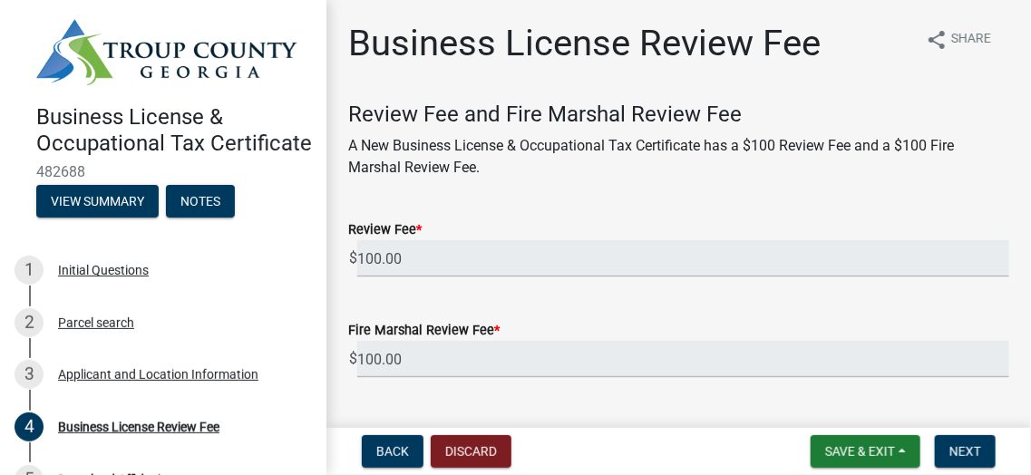
scroll to position [44, 0]
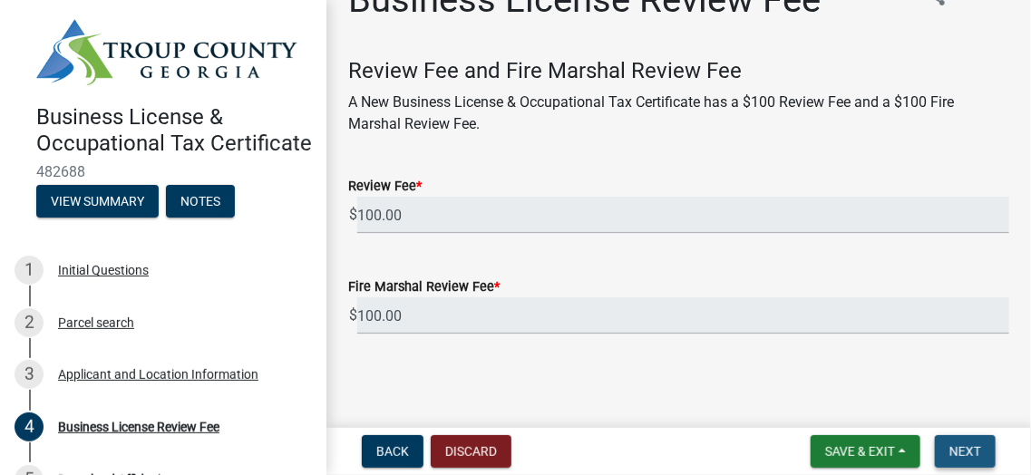
click at [971, 451] on span "Next" at bounding box center [966, 452] width 32 height 15
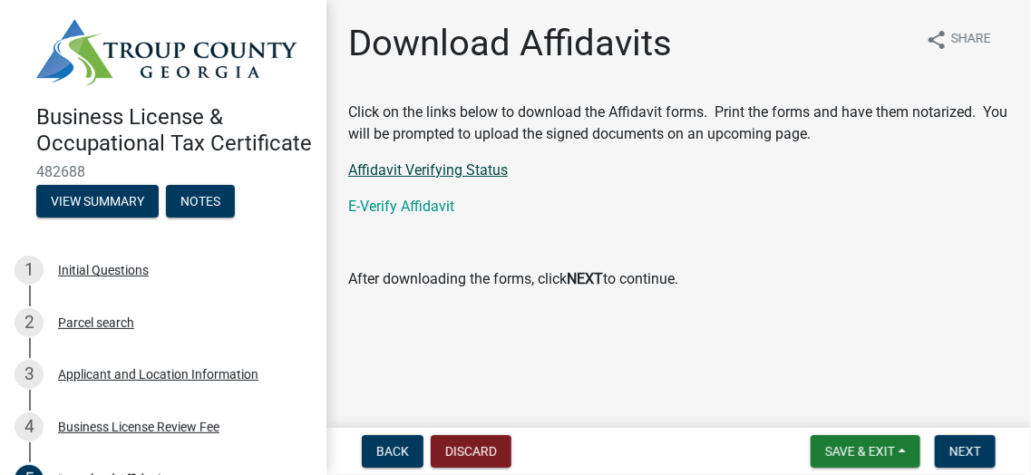
click at [481, 169] on link "Affidavit Verifying Status" at bounding box center [428, 169] width 160 height 17
click at [973, 454] on span "Next" at bounding box center [966, 452] width 32 height 15
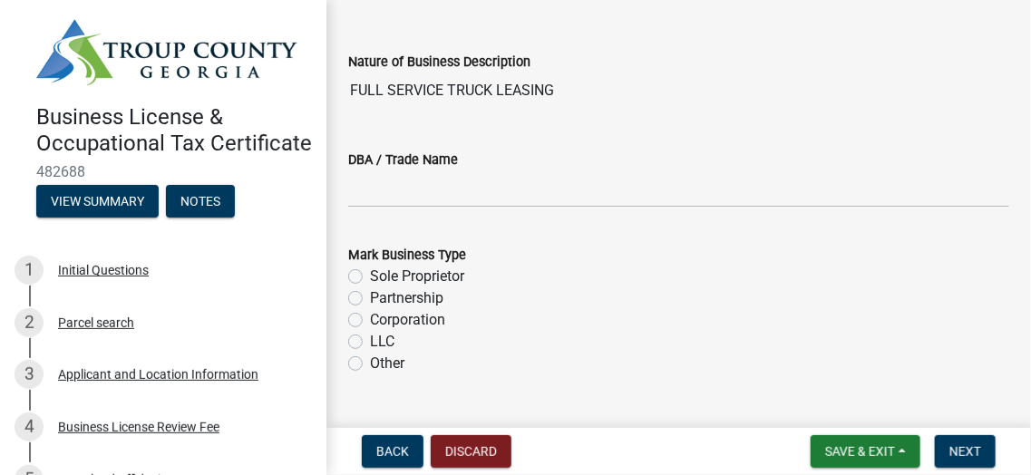
scroll to position [272, 0]
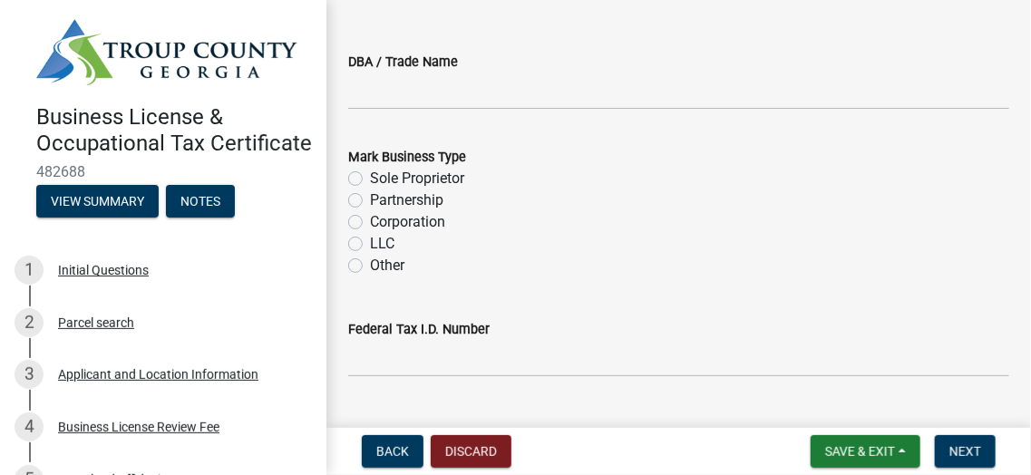
click at [370, 220] on label "Corporation" at bounding box center [407, 222] width 75 height 22
click at [370, 220] on input "Corporation" at bounding box center [376, 217] width 12 height 12
radio input "true"
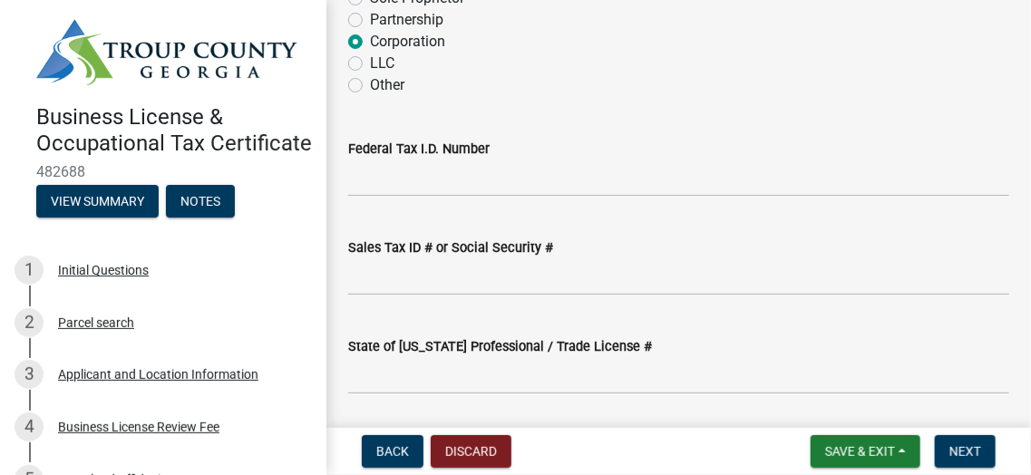
scroll to position [453, 0]
click at [546, 174] on input "Federal Tax I.D. Number" at bounding box center [678, 178] width 661 height 37
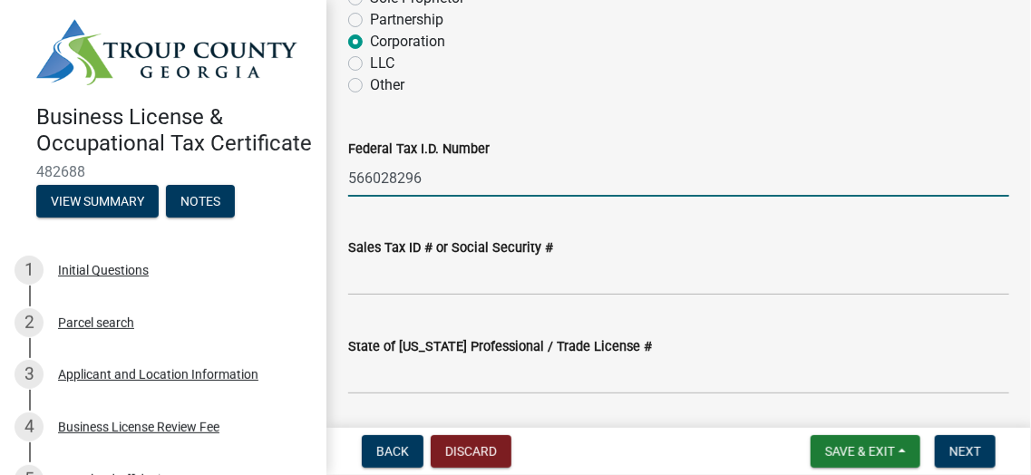
type input "566028296"
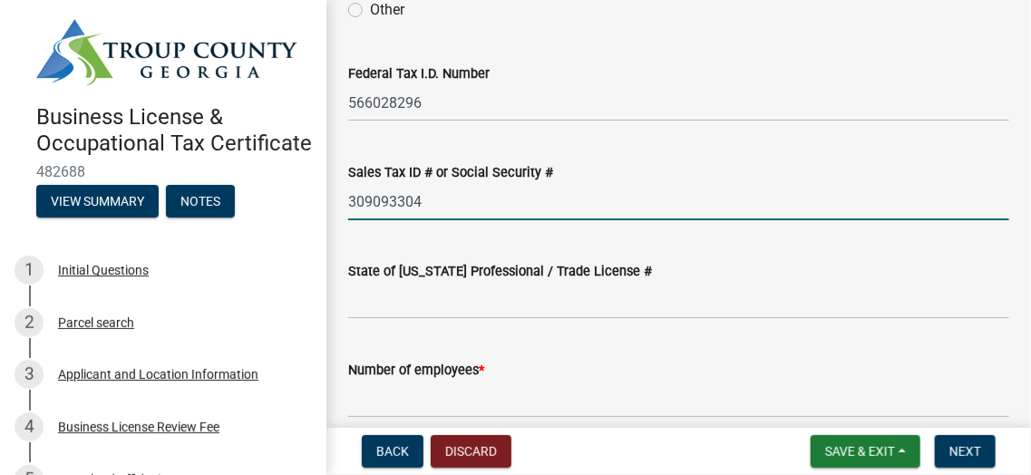
scroll to position [635, 0]
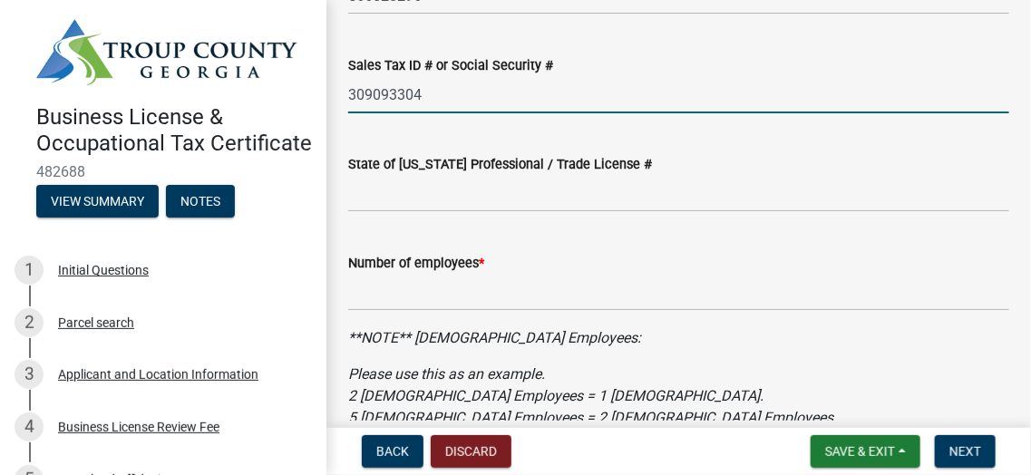
type input "309093304"
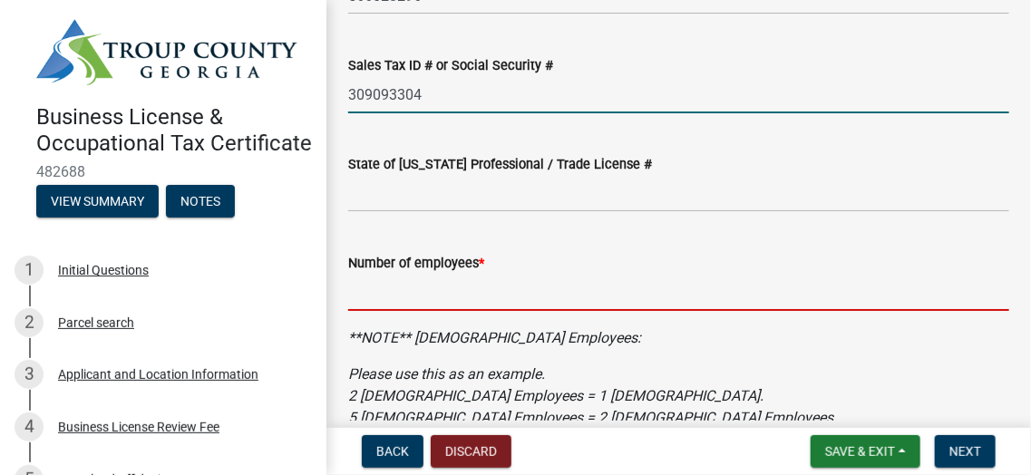
click at [552, 295] on input "text" at bounding box center [678, 292] width 661 height 37
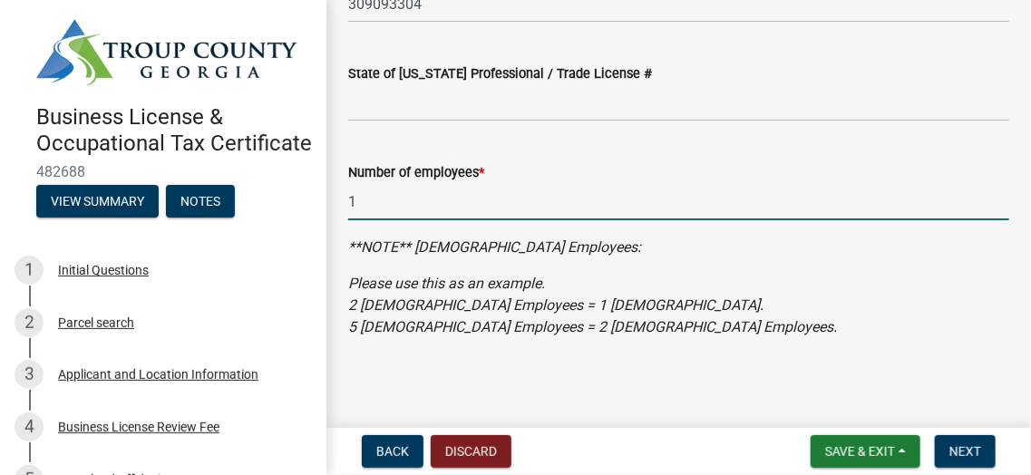
type input "1"
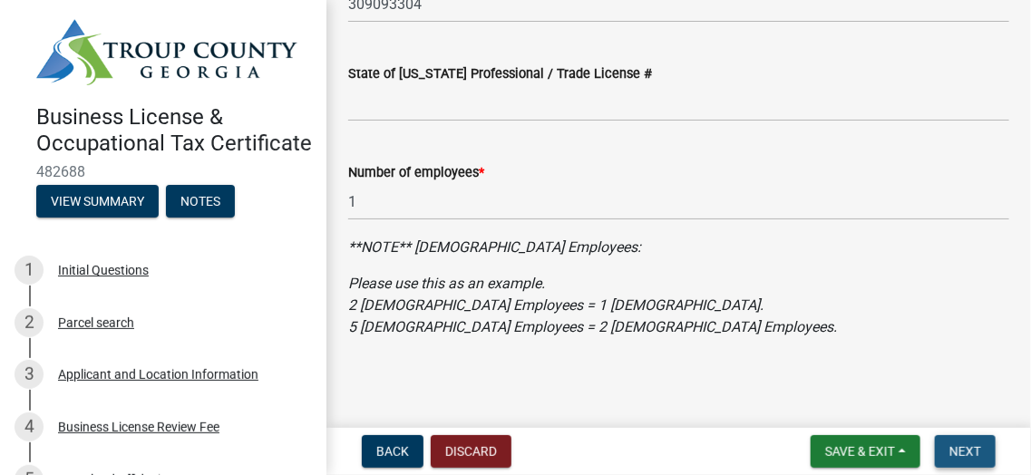
click at [973, 451] on span "Next" at bounding box center [966, 452] width 32 height 15
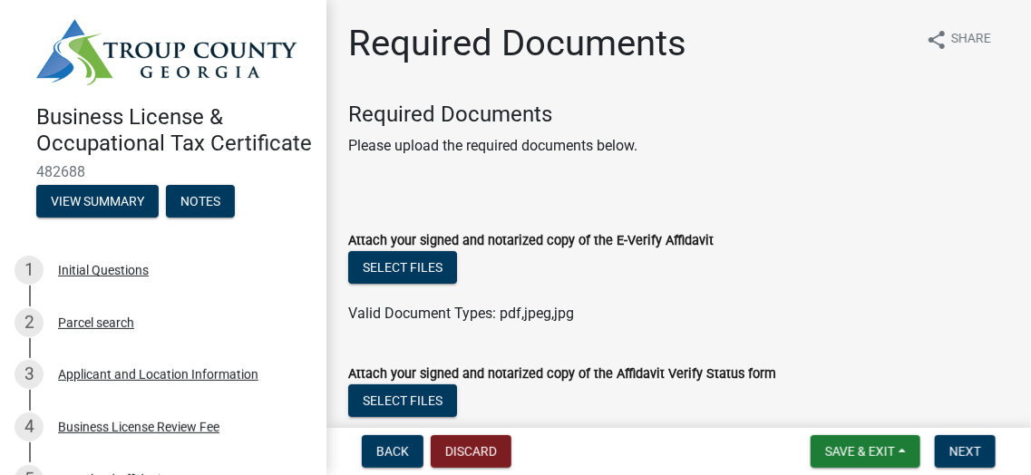
scroll to position [90, 0]
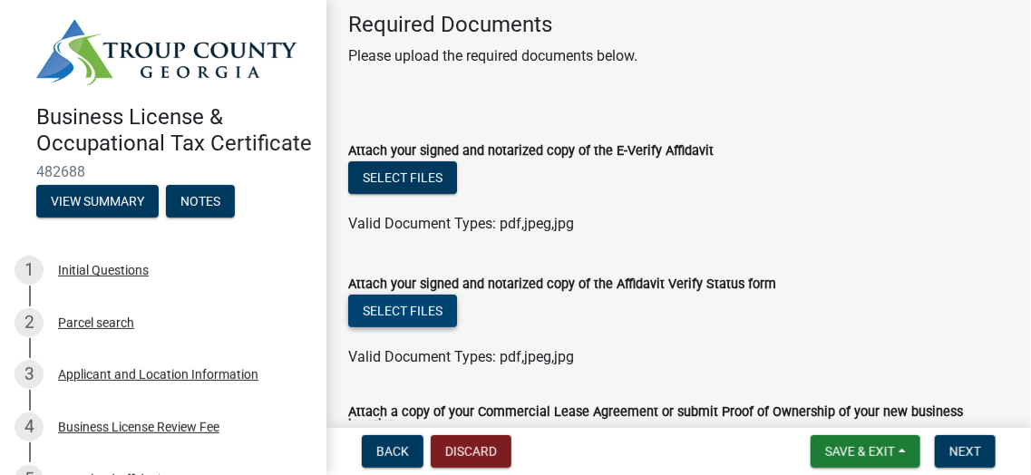
click at [382, 308] on button "Select files" at bounding box center [402, 311] width 109 height 33
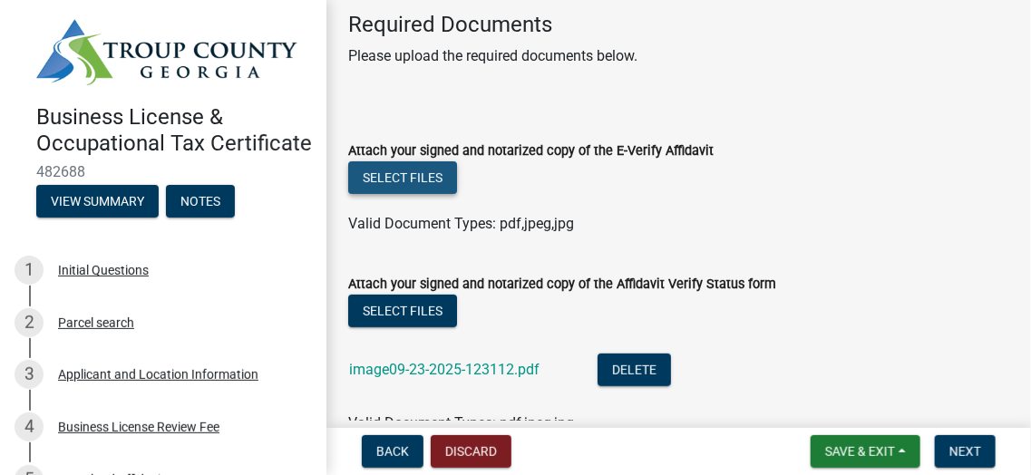
click at [401, 174] on button "Select files" at bounding box center [402, 177] width 109 height 33
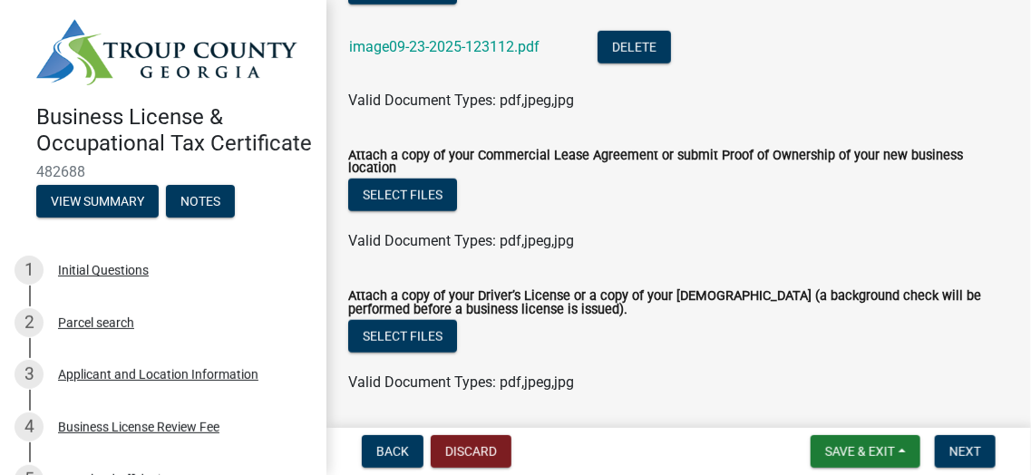
scroll to position [453, 0]
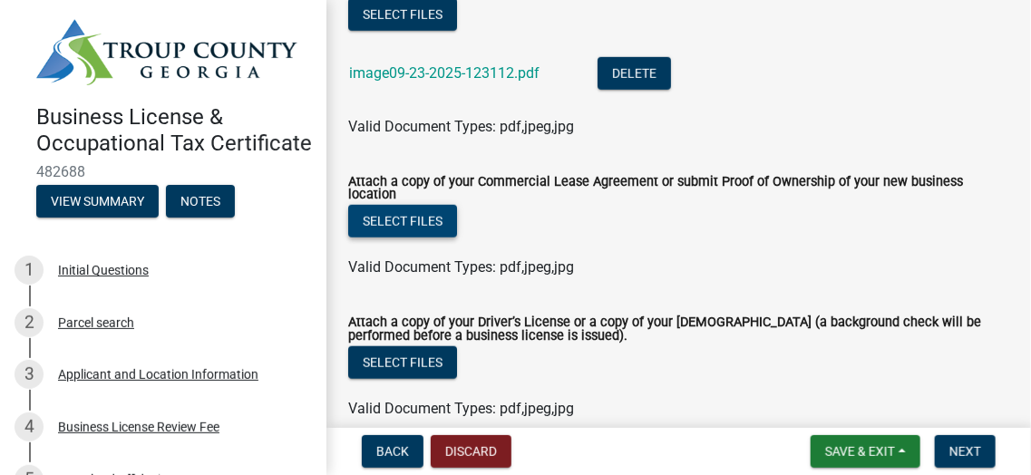
click at [415, 223] on button "Select files" at bounding box center [402, 221] width 109 height 33
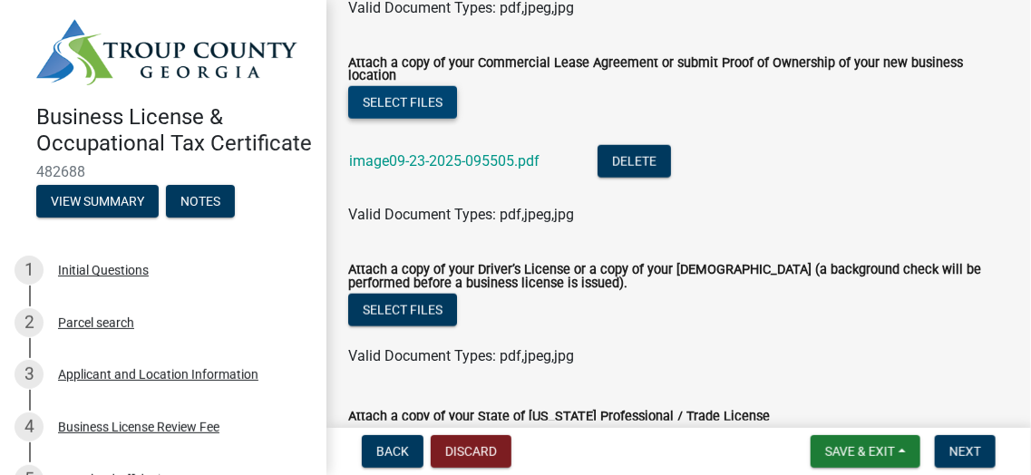
scroll to position [635, 0]
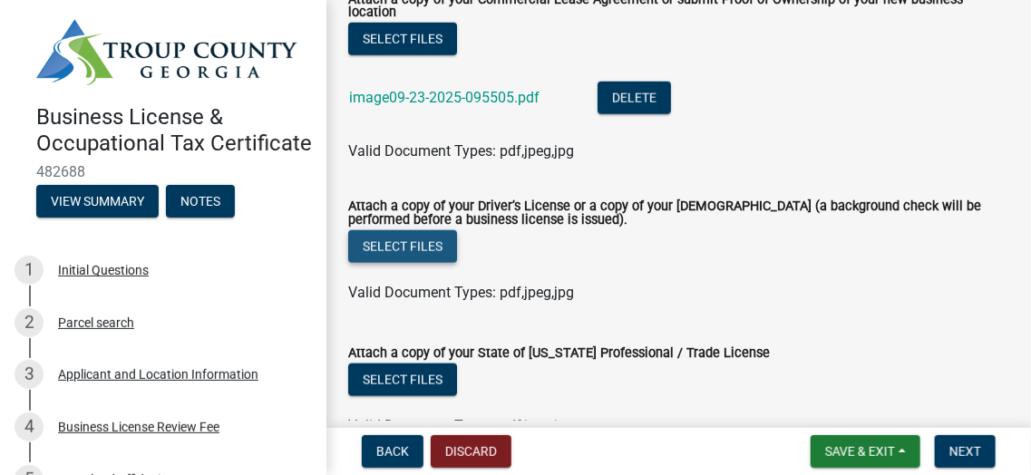
click at [415, 247] on button "Select files" at bounding box center [402, 246] width 109 height 33
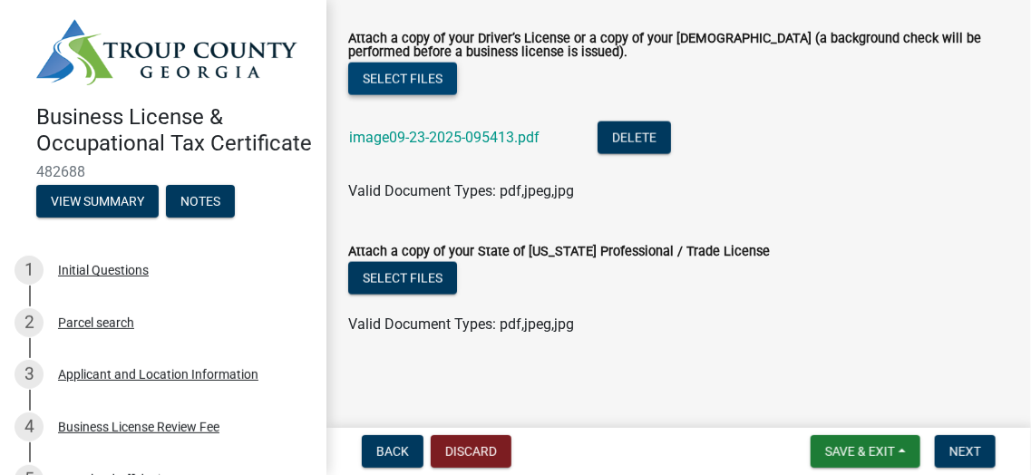
scroll to position [806, 0]
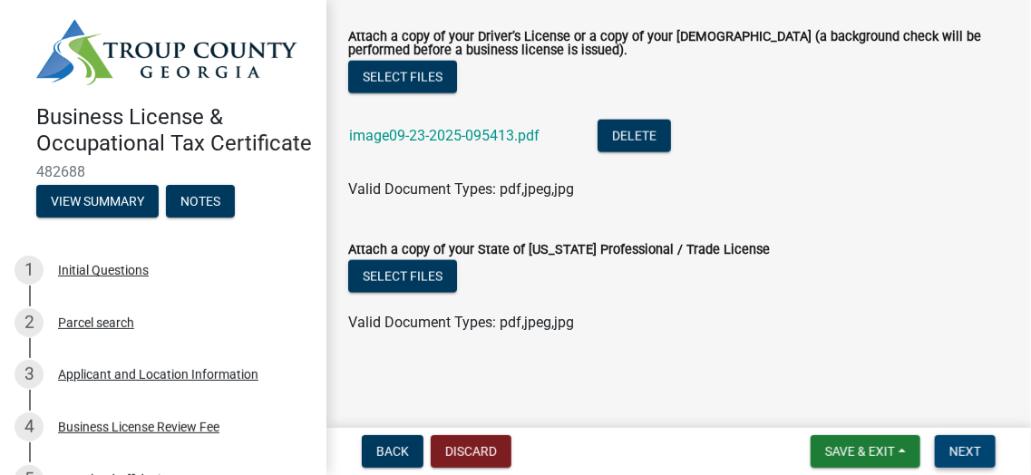
click at [968, 459] on span "Next" at bounding box center [966, 452] width 32 height 15
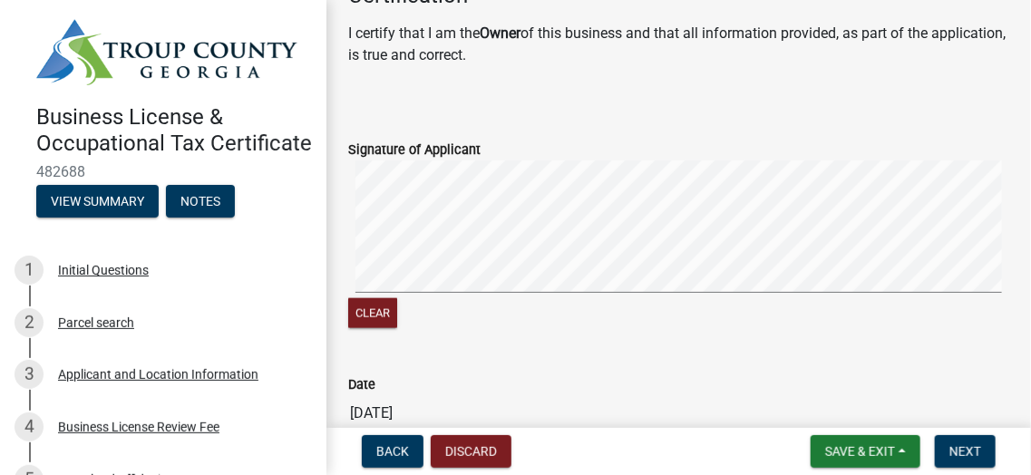
scroll to position [675, 0]
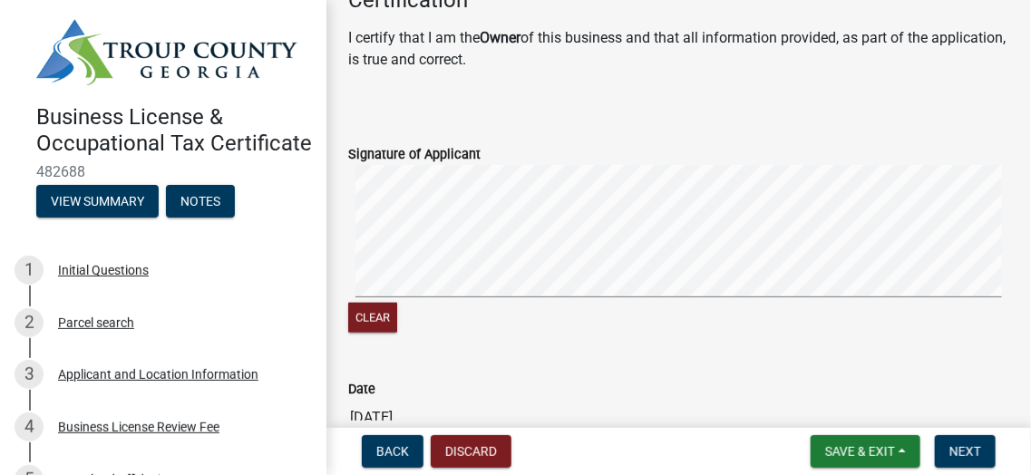
click at [513, 300] on signature-pad at bounding box center [678, 234] width 661 height 138
click at [374, 320] on button "Clear" at bounding box center [372, 318] width 49 height 30
click at [597, 297] on signature-pad at bounding box center [678, 234] width 661 height 138
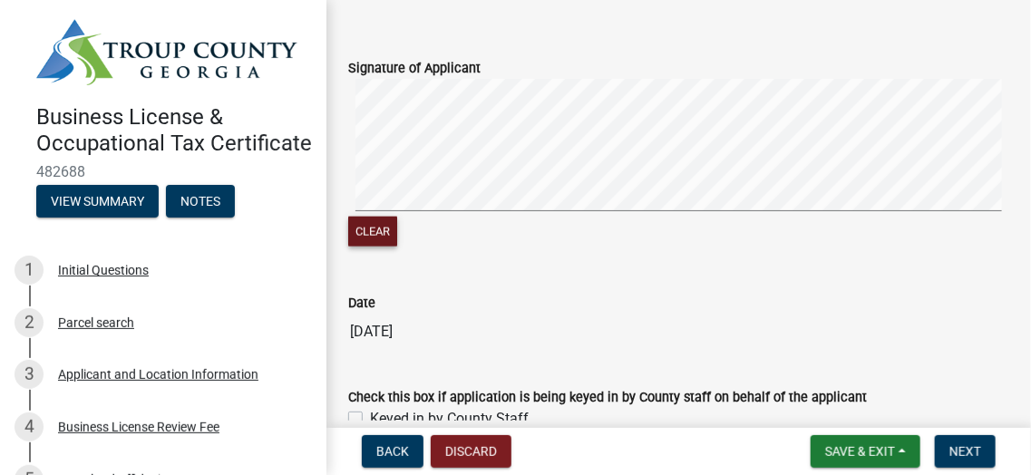
scroll to position [856, 0]
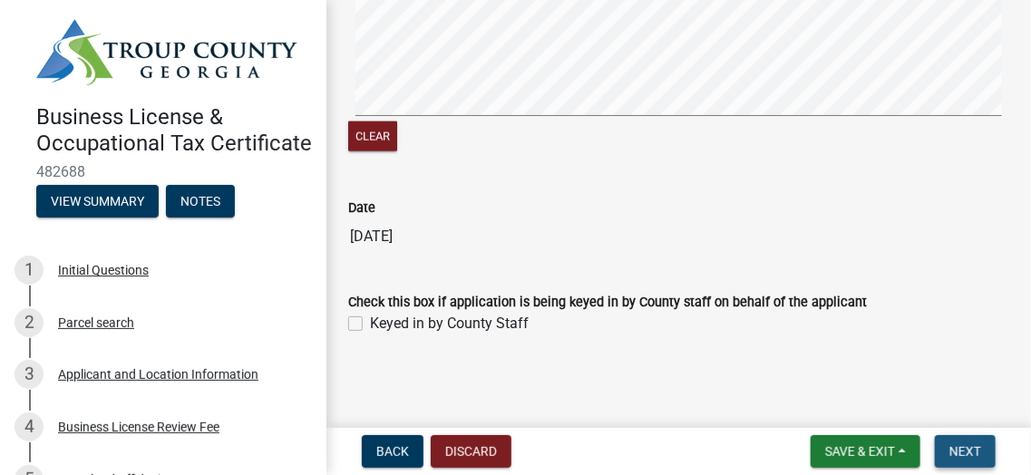
click at [988, 447] on button "Next" at bounding box center [965, 451] width 61 height 33
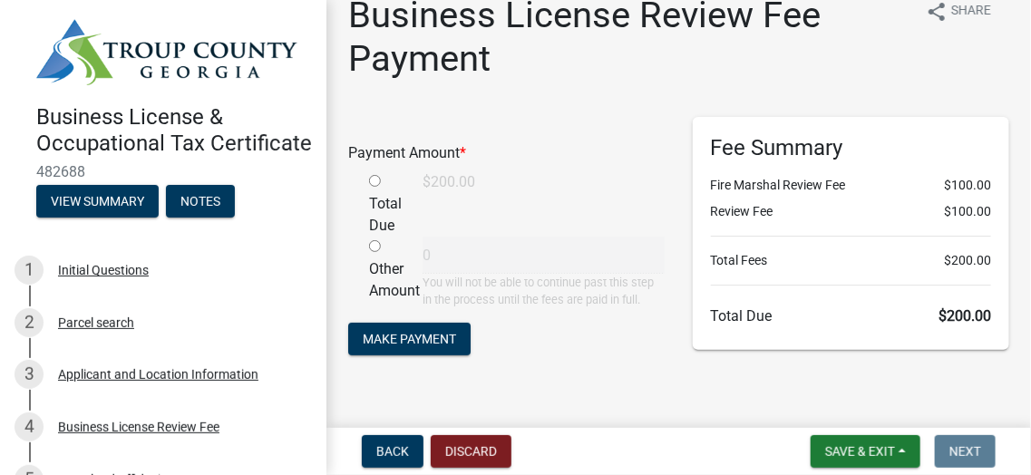
scroll to position [54, 0]
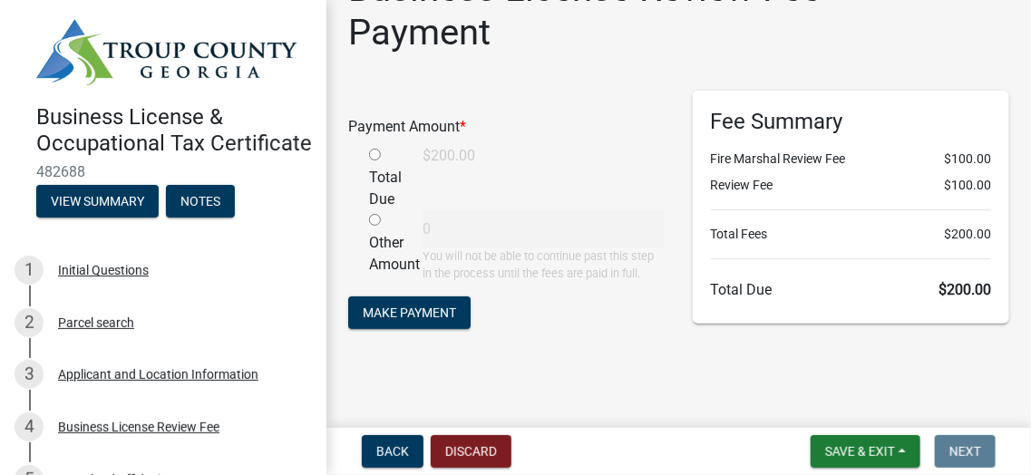
click at [373, 153] on input "radio" at bounding box center [375, 155] width 12 height 12
radio input "true"
type input "200"
click at [412, 315] on span "Make Payment" at bounding box center [409, 313] width 93 height 15
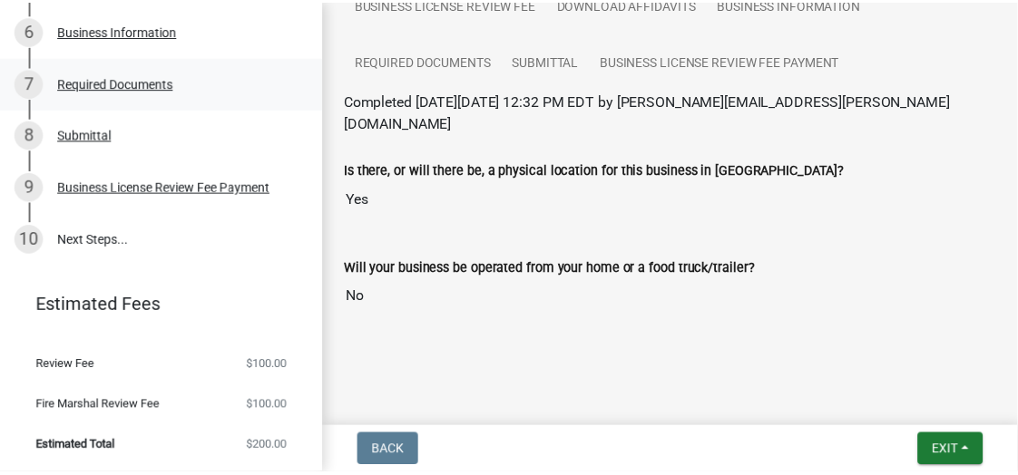
scroll to position [523, 0]
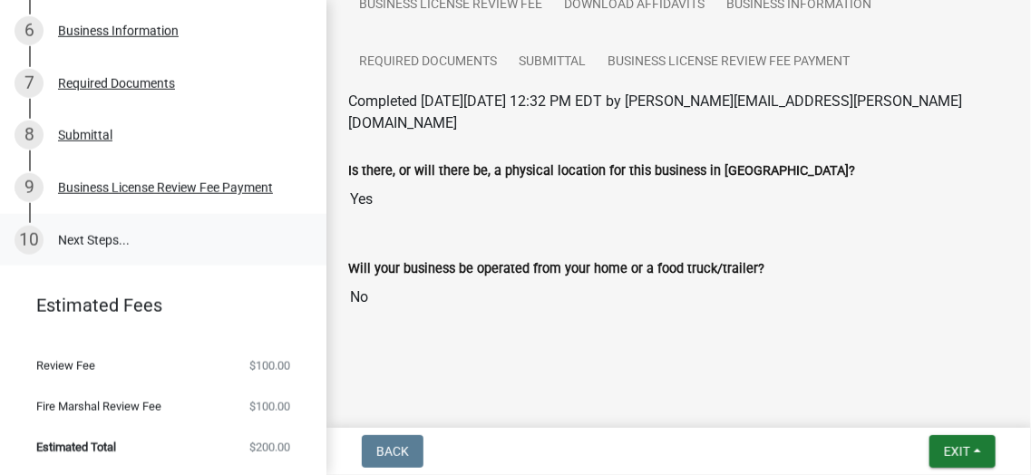
click at [88, 242] on link "10 Next Steps..." at bounding box center [163, 240] width 327 height 53
click at [963, 447] on span "Exit" at bounding box center [957, 452] width 26 height 15
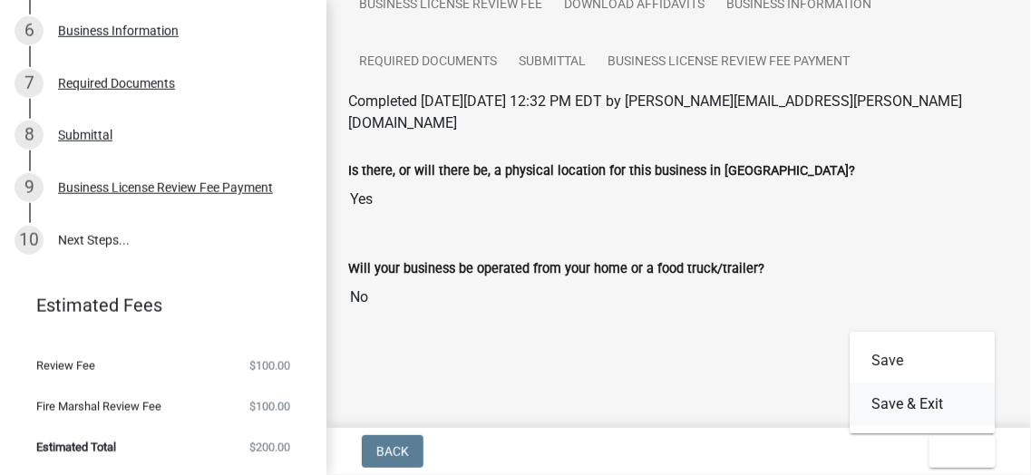
click at [914, 409] on button "Save & Exit" at bounding box center [922, 405] width 145 height 44
